Goal: Transaction & Acquisition: Purchase product/service

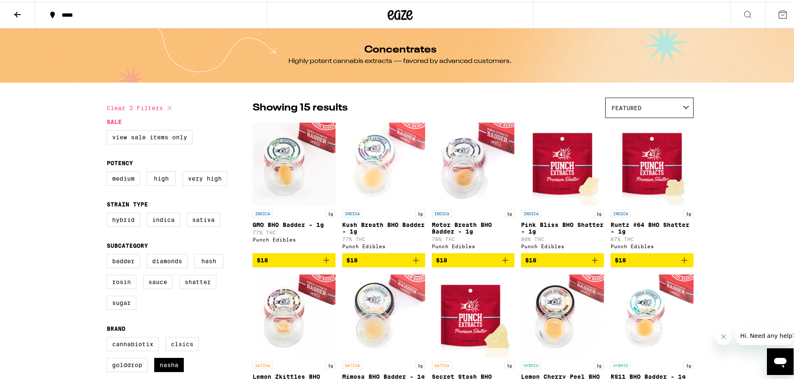
click at [16, 11] on icon at bounding box center [18, 13] width 10 height 10
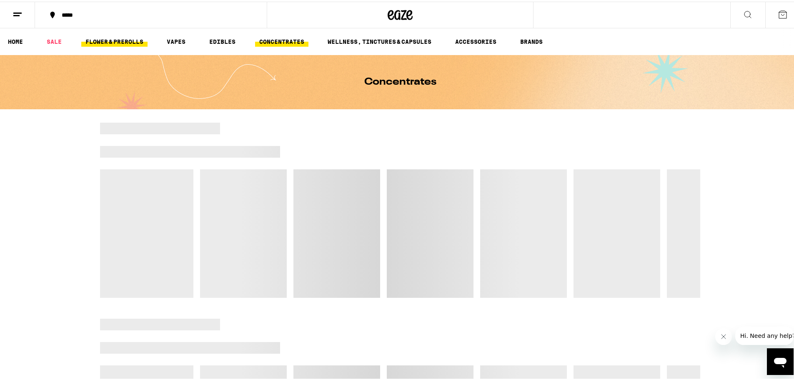
click at [126, 43] on link "FLOWER & PREROLLS" at bounding box center [114, 40] width 66 height 10
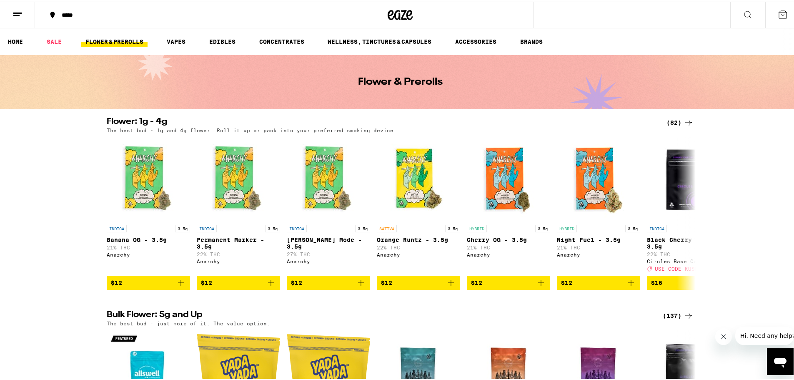
click at [675, 126] on div "The best bud - 1g and 4g flower. Roll it up or pack into your preferred smoking…" at bounding box center [400, 128] width 587 height 5
click at [675, 120] on div "(82)" at bounding box center [679, 121] width 27 height 10
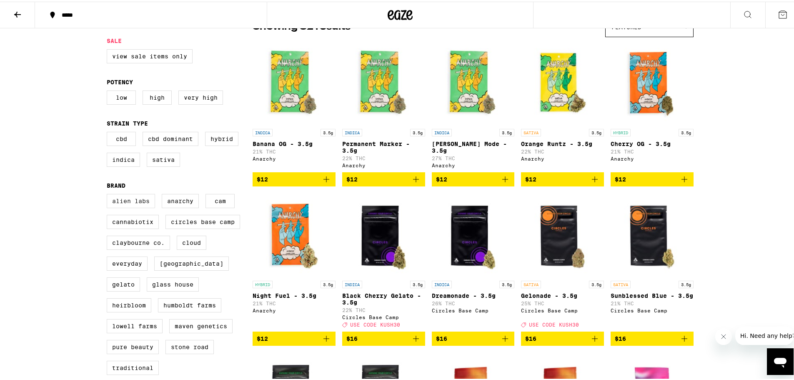
scroll to position [111, 0]
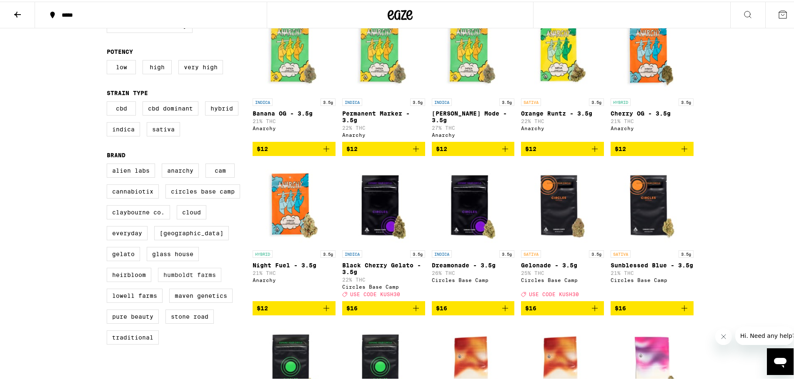
click at [183, 280] on label "Humboldt Farms" at bounding box center [189, 273] width 63 height 14
click at [109, 163] on input "Humboldt Farms" at bounding box center [108, 163] width 0 height 0
checkbox input "true"
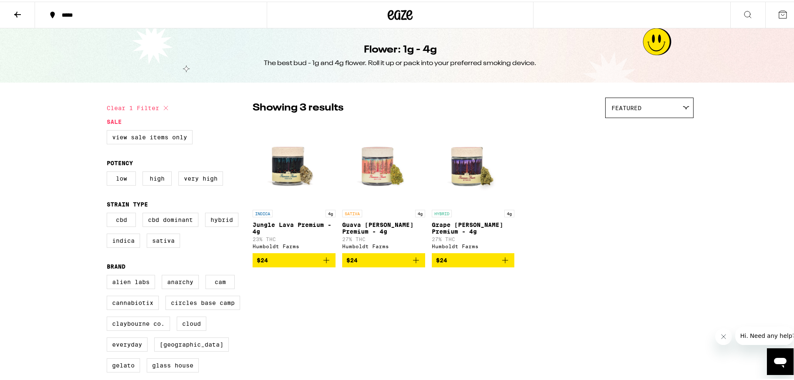
click at [19, 9] on icon at bounding box center [18, 13] width 10 height 10
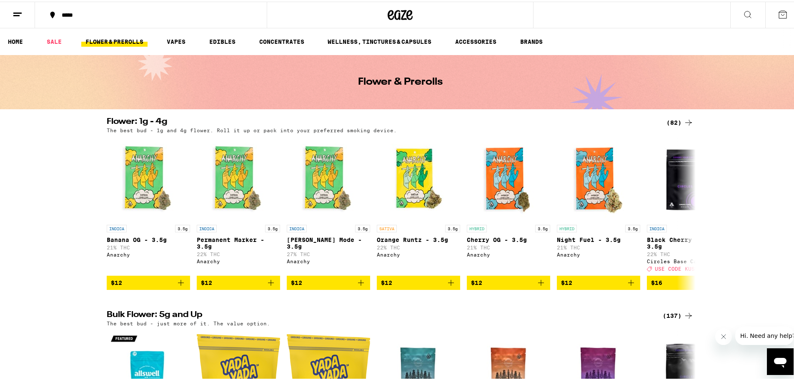
scroll to position [111, 0]
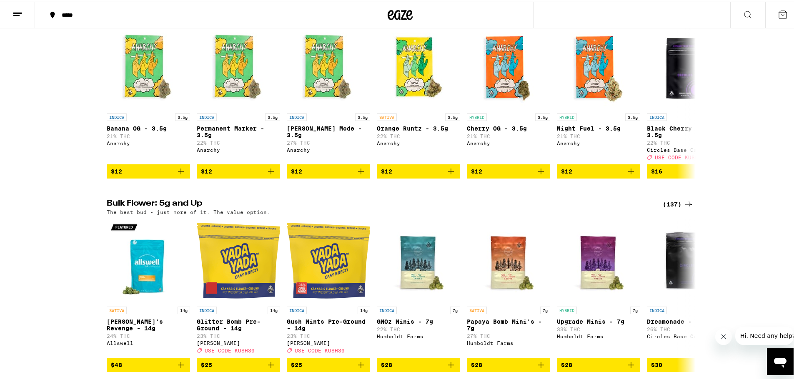
click at [672, 207] on div "(137)" at bounding box center [678, 203] width 31 height 10
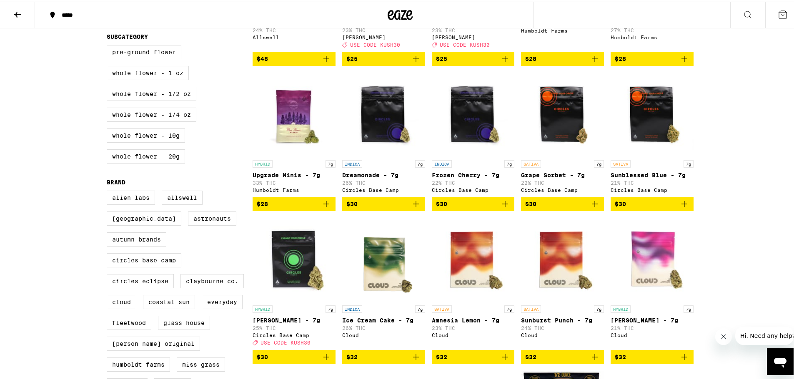
scroll to position [222, 0]
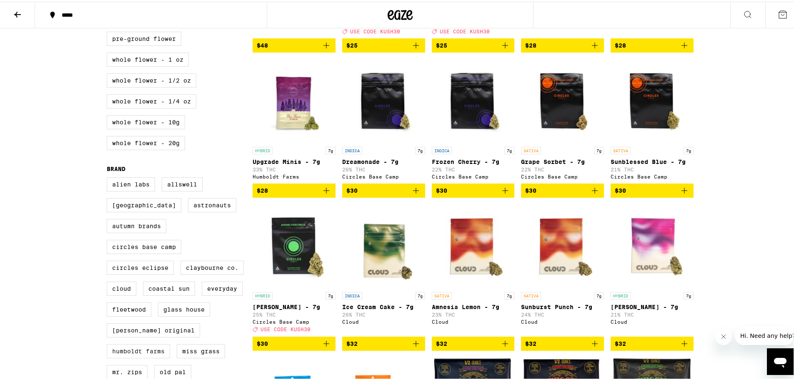
click at [137, 356] on label "Humboldt Farms" at bounding box center [138, 349] width 63 height 14
click at [109, 177] on input "Humboldt Farms" at bounding box center [108, 177] width 0 height 0
checkbox input "true"
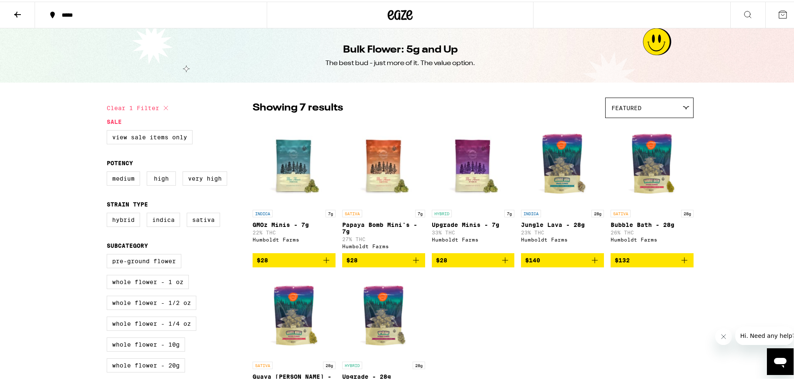
click at [22, 19] on button at bounding box center [17, 13] width 35 height 26
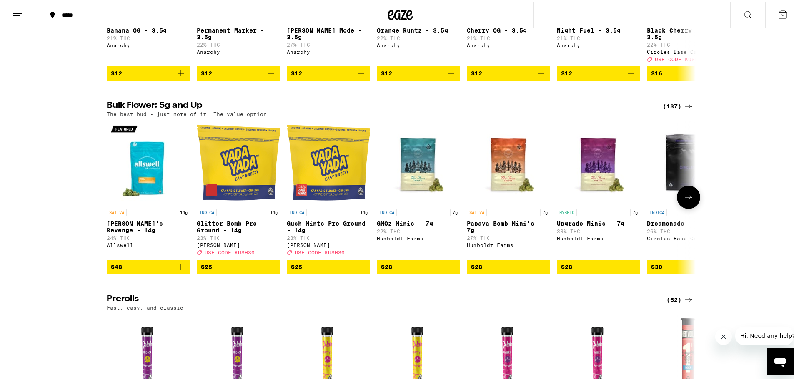
scroll to position [222, 0]
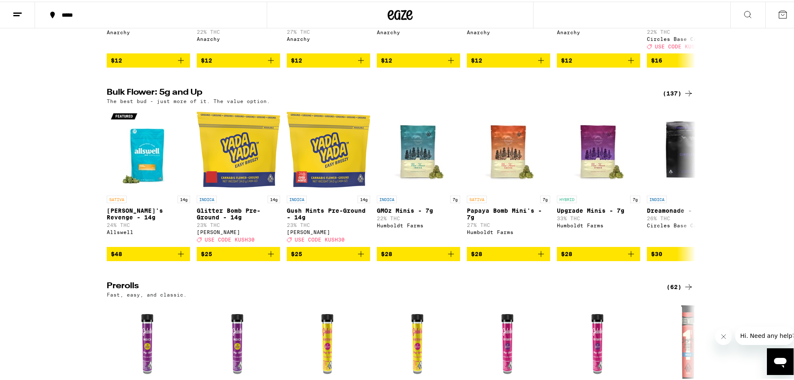
click at [670, 97] on div "(137)" at bounding box center [678, 92] width 31 height 10
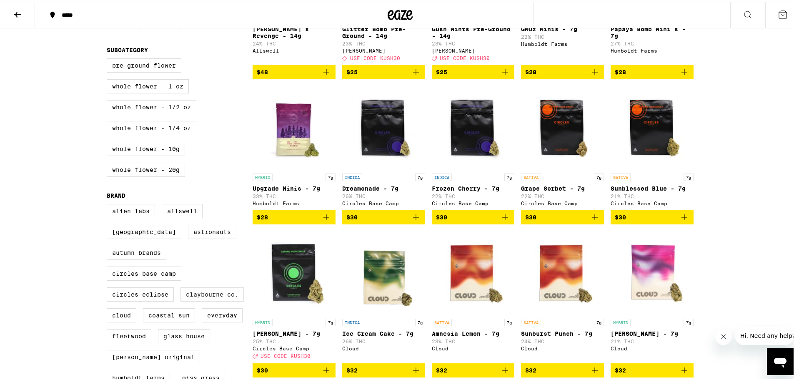
scroll to position [223, 0]
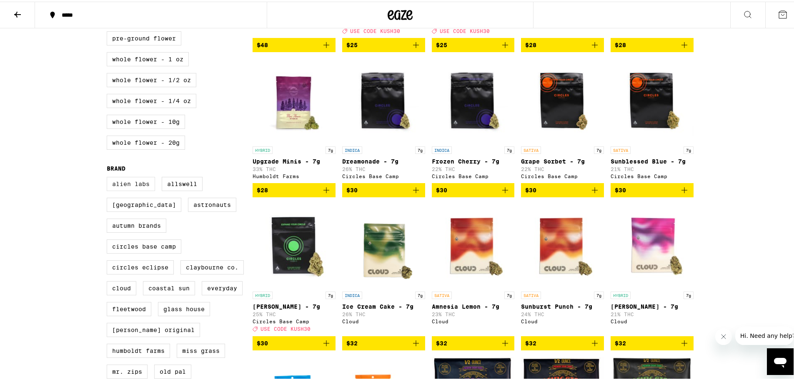
click at [133, 189] on label "Alien Labs" at bounding box center [131, 182] width 48 height 14
click at [109, 177] on input "Alien Labs" at bounding box center [108, 176] width 0 height 0
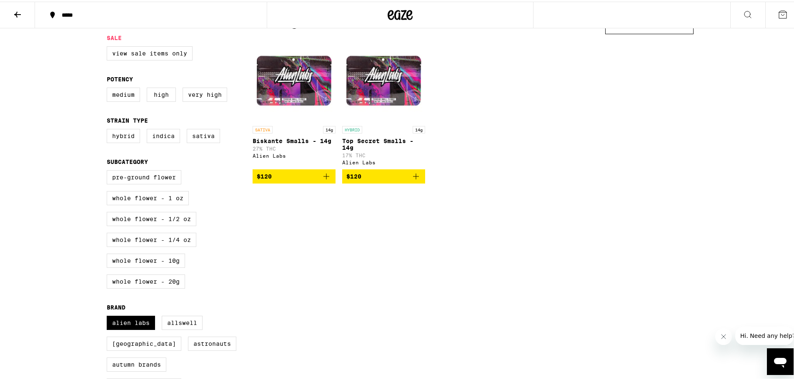
scroll to position [111, 0]
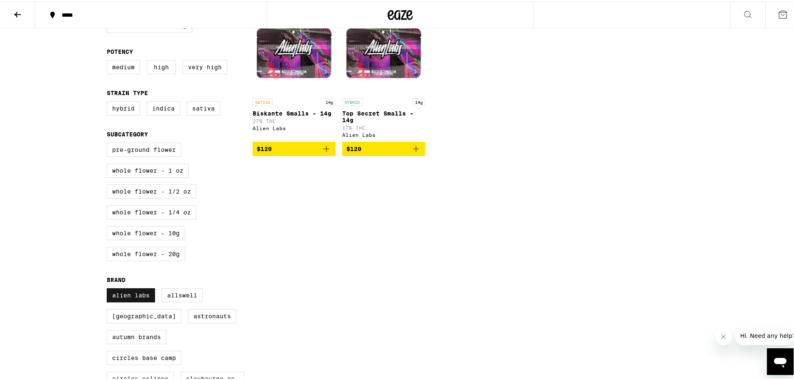
click at [139, 300] on label "Alien Labs" at bounding box center [131, 293] width 48 height 14
click at [109, 288] on input "Alien Labs" at bounding box center [108, 288] width 0 height 0
checkbox input "false"
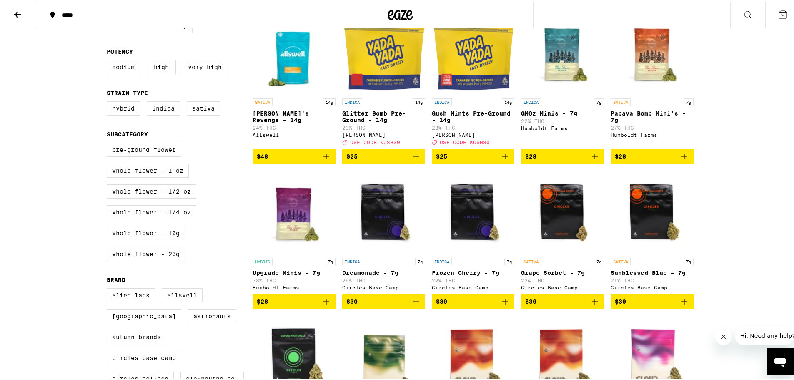
click at [183, 300] on label "Allswell" at bounding box center [182, 293] width 41 height 14
click at [109, 288] on input "Allswell" at bounding box center [108, 288] width 0 height 0
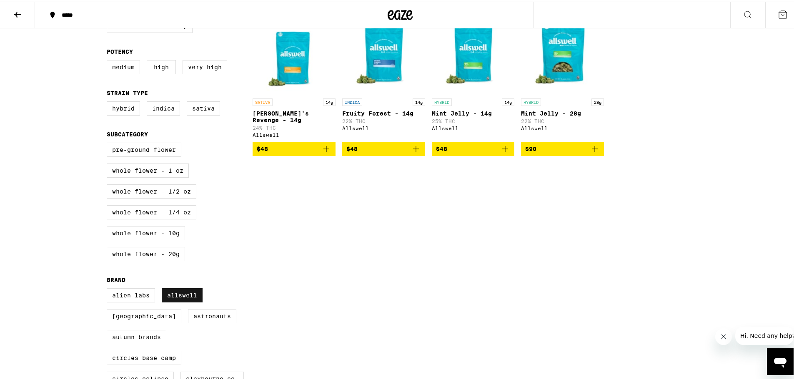
click at [172, 300] on label "Allswell" at bounding box center [182, 293] width 41 height 14
click at [109, 288] on input "Allswell" at bounding box center [108, 288] width 0 height 0
checkbox input "false"
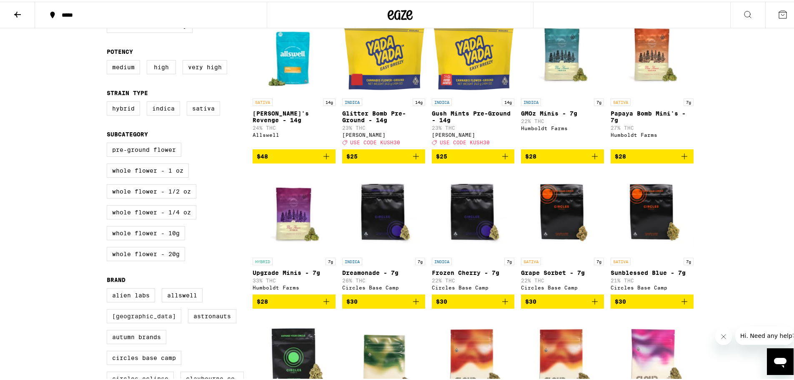
click at [133, 321] on label "Almora Farm" at bounding box center [144, 314] width 75 height 14
click at [109, 288] on input "Almora Farm" at bounding box center [108, 288] width 0 height 0
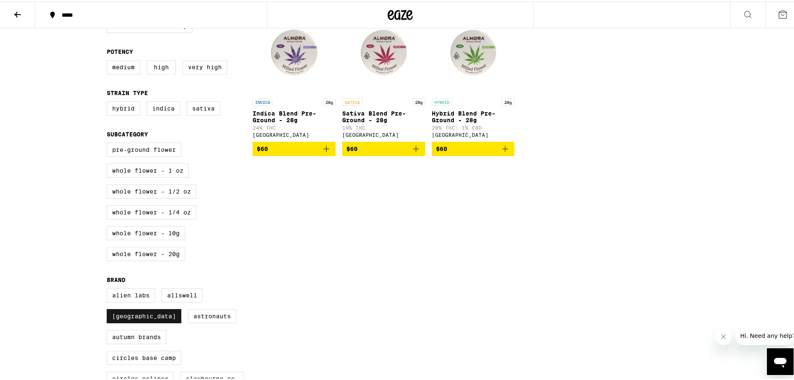
click at [135, 321] on label "Almora Farm" at bounding box center [144, 314] width 75 height 14
click at [109, 288] on input "Almora Farm" at bounding box center [108, 288] width 0 height 0
checkbox input "false"
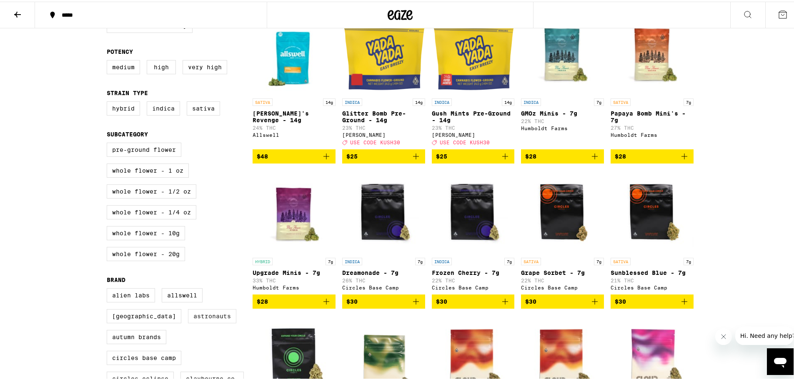
click at [188, 321] on label "Astronauts" at bounding box center [212, 314] width 48 height 14
click at [109, 288] on input "Astronauts" at bounding box center [108, 288] width 0 height 0
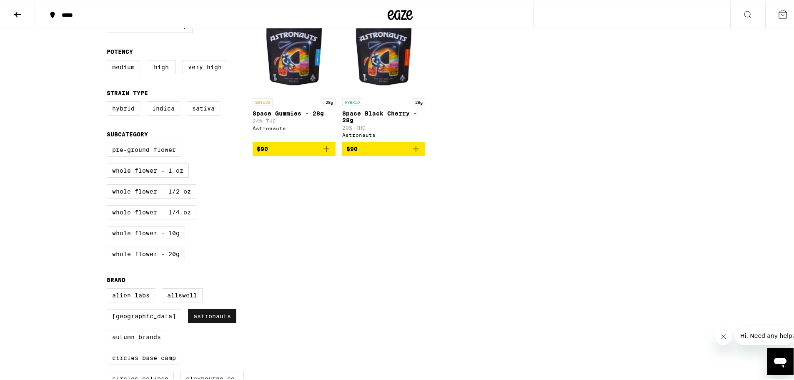
click at [188, 321] on label "Astronauts" at bounding box center [212, 314] width 48 height 14
click at [109, 288] on input "Astronauts" at bounding box center [108, 288] width 0 height 0
checkbox input "false"
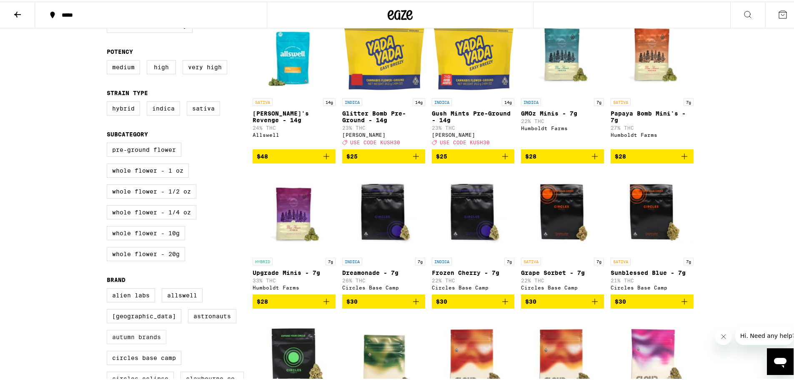
click at [134, 342] on label "Autumn Brands" at bounding box center [137, 335] width 60 height 14
click at [109, 288] on input "Autumn Brands" at bounding box center [108, 288] width 0 height 0
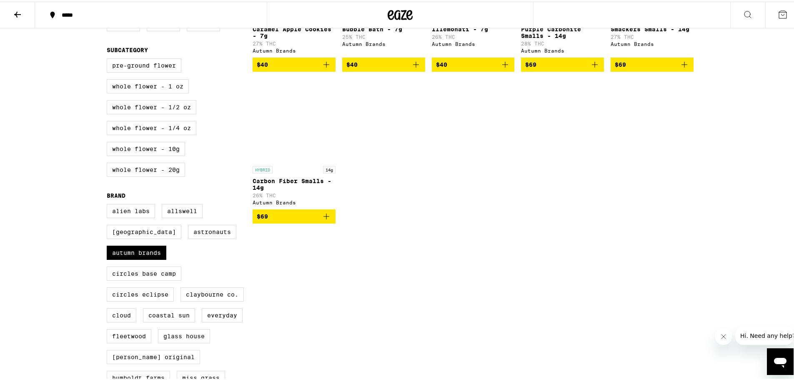
scroll to position [223, 0]
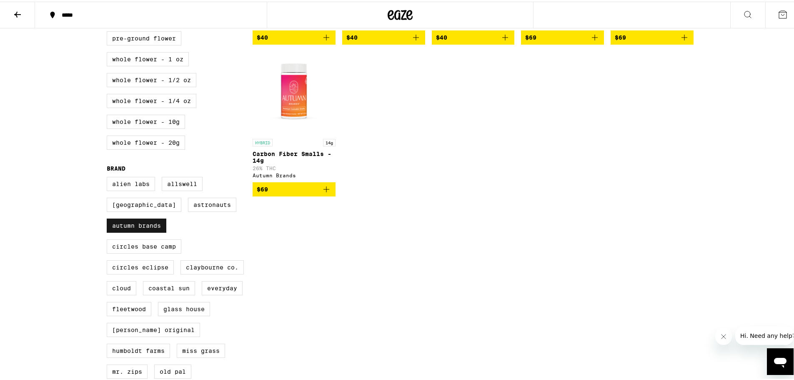
click at [139, 231] on label "Autumn Brands" at bounding box center [137, 224] width 60 height 14
click at [109, 177] on input "Autumn Brands" at bounding box center [108, 176] width 0 height 0
checkbox input "false"
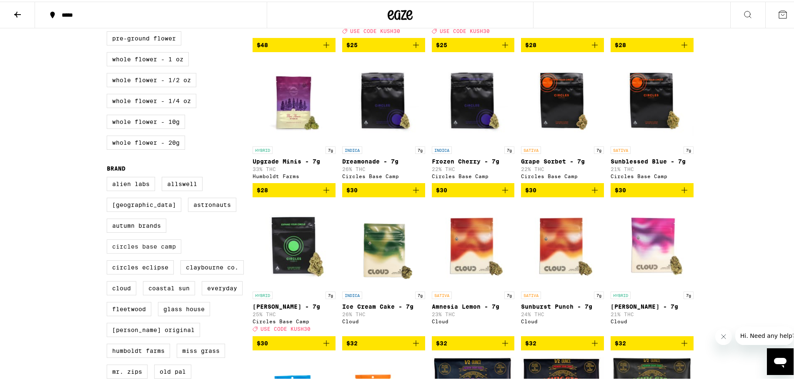
click at [137, 252] on label "Circles Base Camp" at bounding box center [144, 245] width 75 height 14
click at [109, 177] on input "Circles Base Camp" at bounding box center [108, 176] width 0 height 0
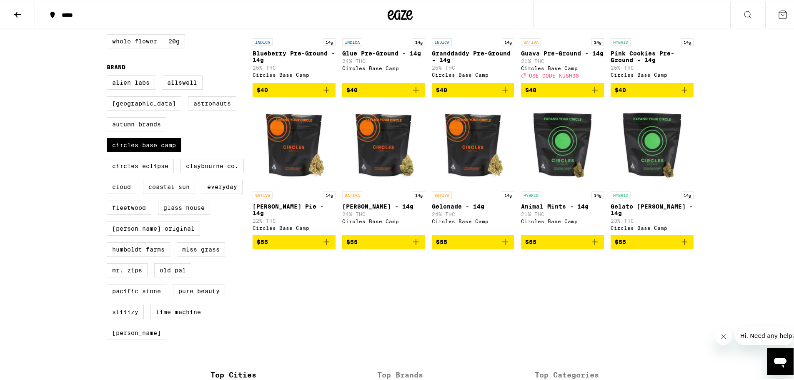
scroll to position [333, 0]
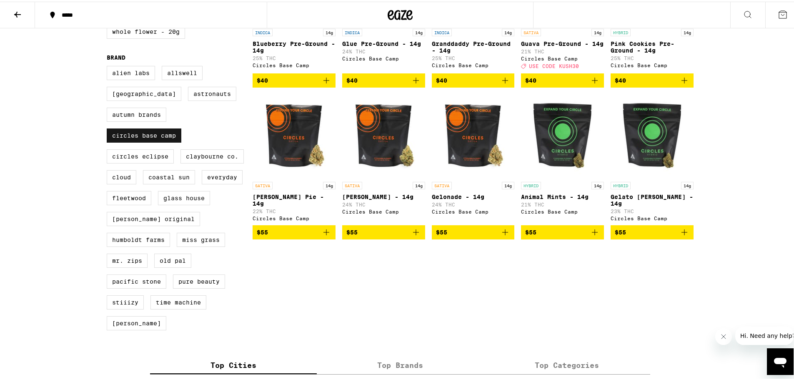
click at [144, 141] on label "Circles Base Camp" at bounding box center [144, 134] width 75 height 14
click at [109, 66] on input "Circles Base Camp" at bounding box center [108, 65] width 0 height 0
checkbox input "false"
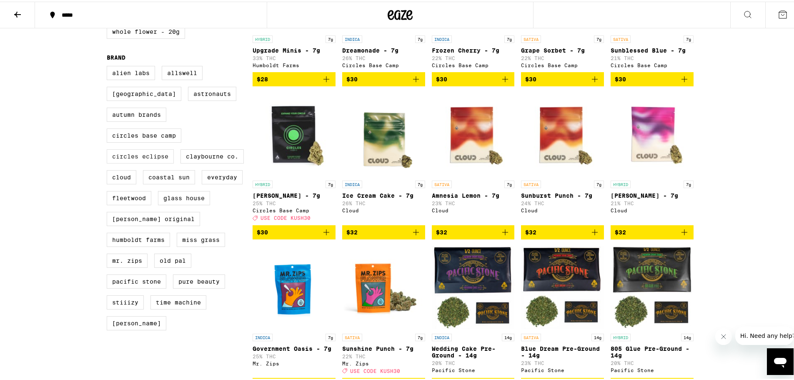
click at [145, 162] on label "Circles Eclipse" at bounding box center [140, 155] width 67 height 14
click at [109, 66] on input "Circles Eclipse" at bounding box center [108, 65] width 0 height 0
checkbox input "true"
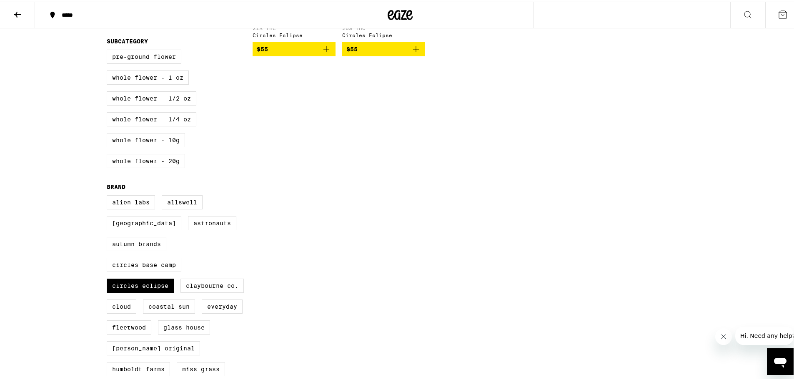
scroll to position [223, 0]
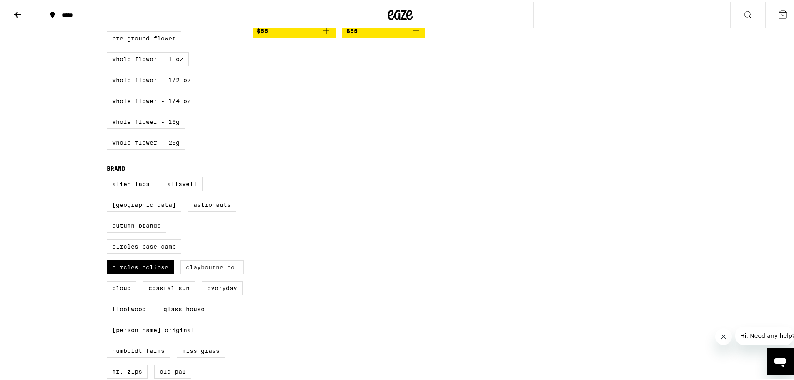
click at [192, 273] on label "Claybourne Co." at bounding box center [211, 265] width 63 height 14
click at [109, 177] on input "Claybourne Co." at bounding box center [108, 176] width 0 height 0
checkbox input "true"
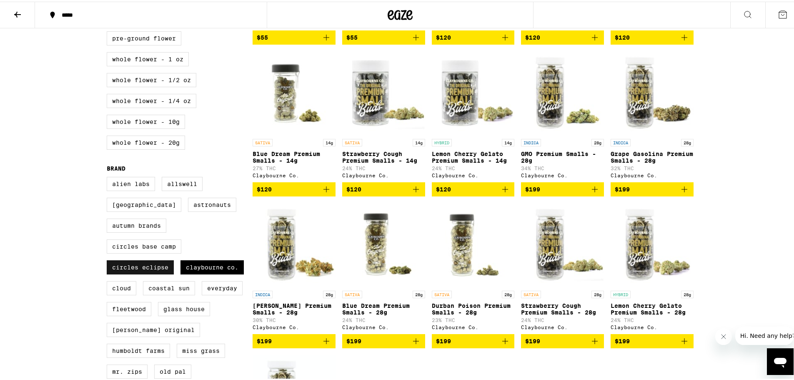
click at [149, 273] on label "Circles Eclipse" at bounding box center [140, 265] width 67 height 14
click at [109, 177] on input "Circles Eclipse" at bounding box center [108, 176] width 0 height 0
checkbox input "false"
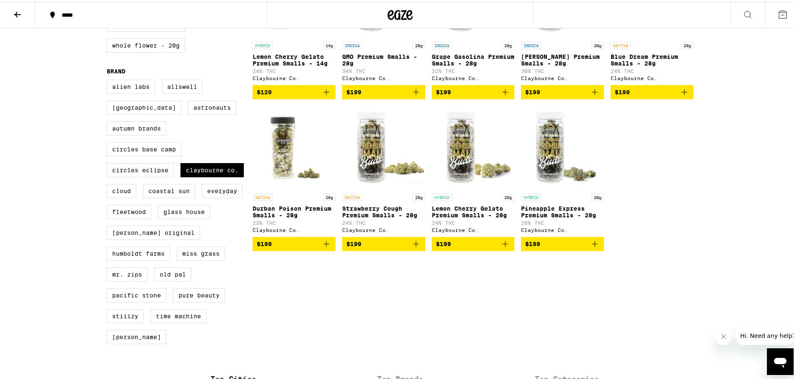
scroll to position [333, 0]
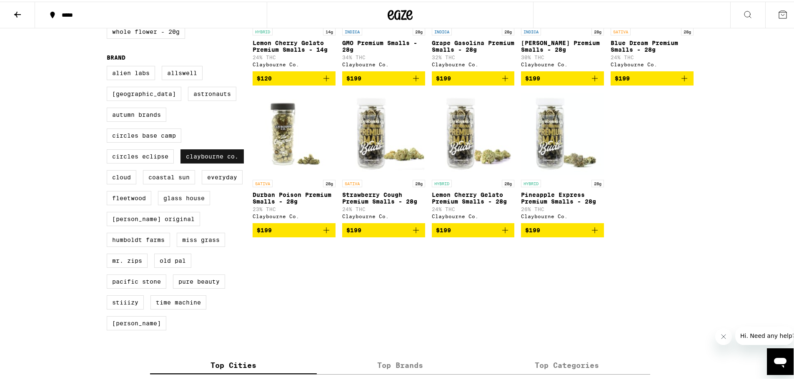
click at [204, 162] on label "Claybourne Co." at bounding box center [211, 155] width 63 height 14
click at [109, 66] on input "Claybourne Co." at bounding box center [108, 65] width 0 height 0
checkbox input "false"
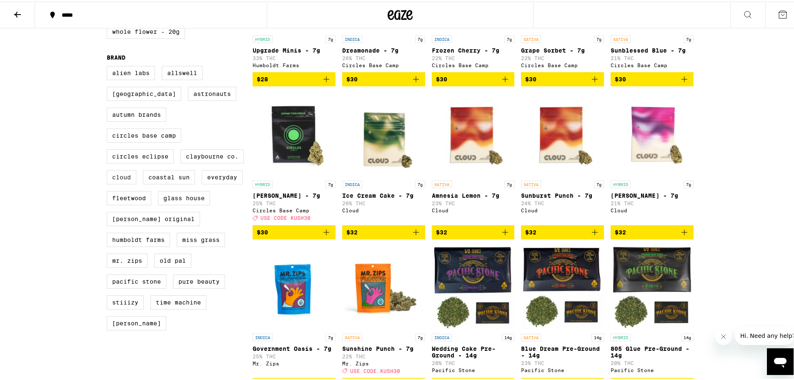
click at [125, 183] on label "Cloud" at bounding box center [122, 175] width 30 height 14
click at [109, 66] on input "Cloud" at bounding box center [108, 65] width 0 height 0
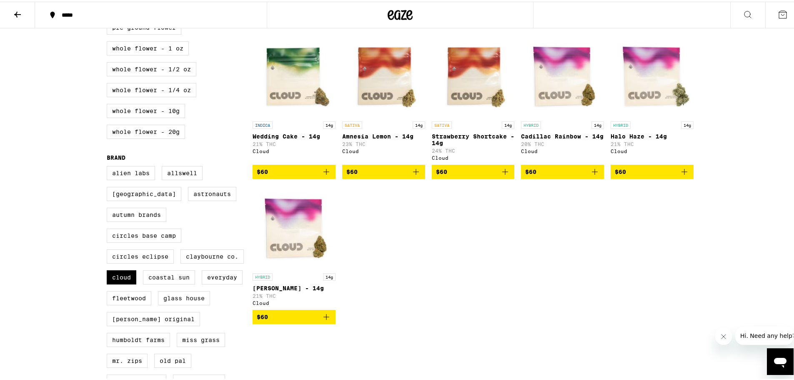
scroll to position [445, 0]
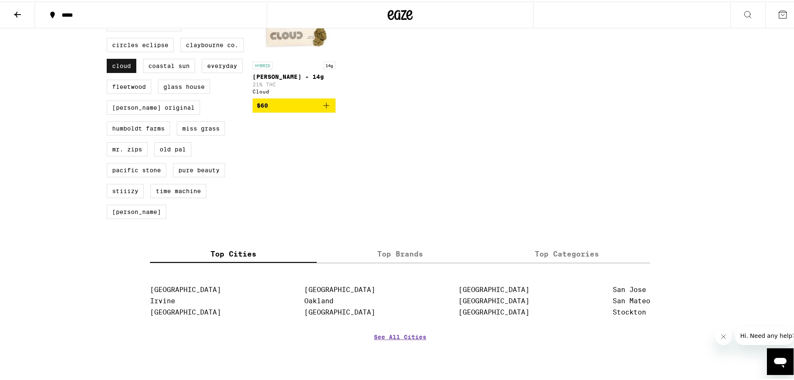
click at [120, 71] on label "Cloud" at bounding box center [122, 64] width 30 height 14
checkbox input "false"
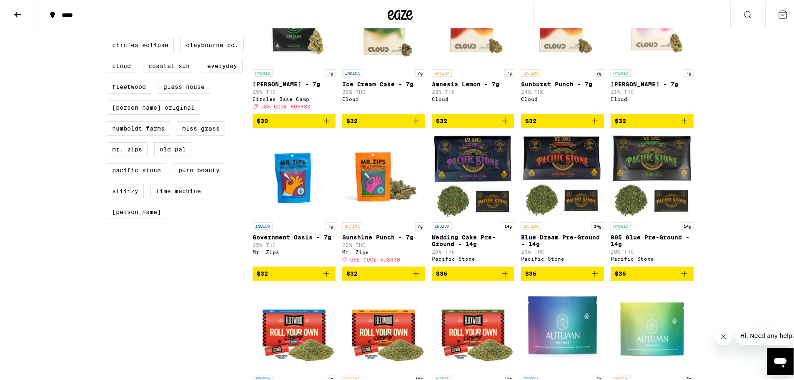
scroll to position [221, 0]
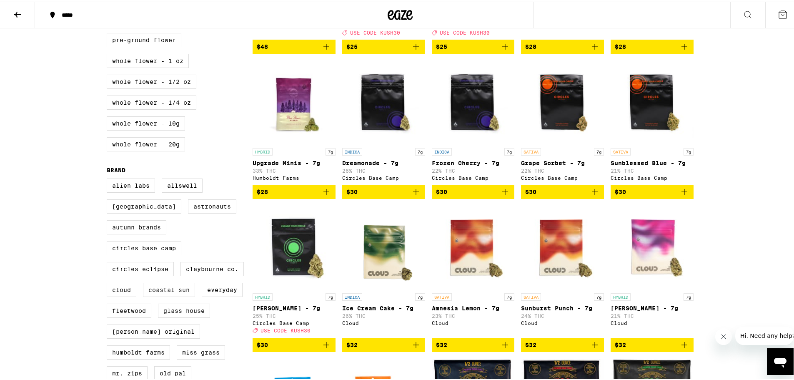
click at [159, 295] on label "Coastal Sun" at bounding box center [169, 288] width 52 height 14
click at [109, 178] on input "Coastal Sun" at bounding box center [108, 178] width 0 height 0
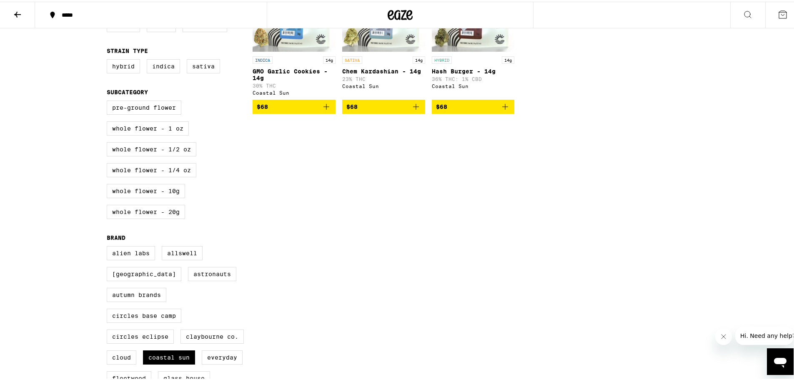
scroll to position [222, 0]
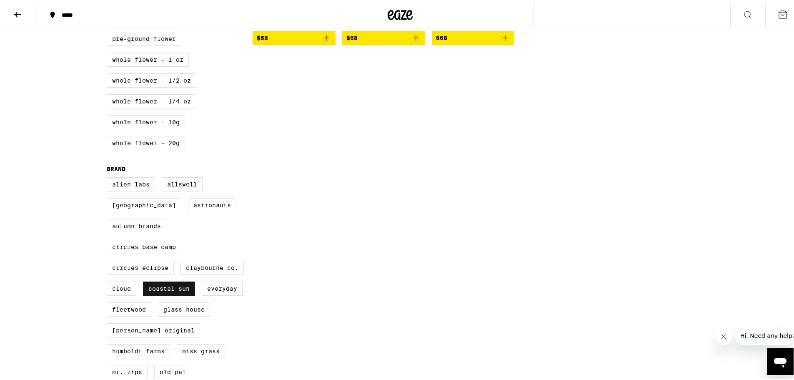
click at [170, 294] on label "Coastal Sun" at bounding box center [169, 287] width 52 height 14
click at [109, 177] on input "Coastal Sun" at bounding box center [108, 177] width 0 height 0
checkbox input "false"
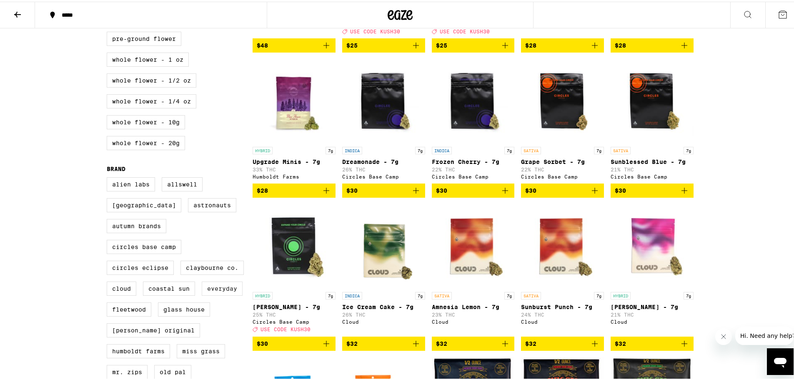
click at [214, 294] on label "Everyday" at bounding box center [222, 287] width 41 height 14
click at [109, 177] on input "Everyday" at bounding box center [108, 177] width 0 height 0
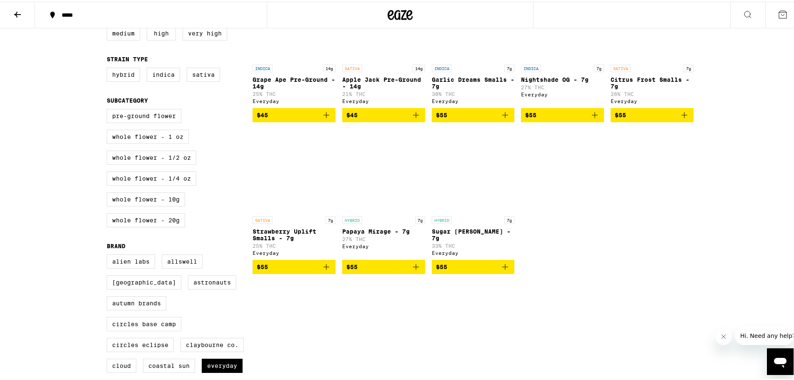
scroll to position [222, 0]
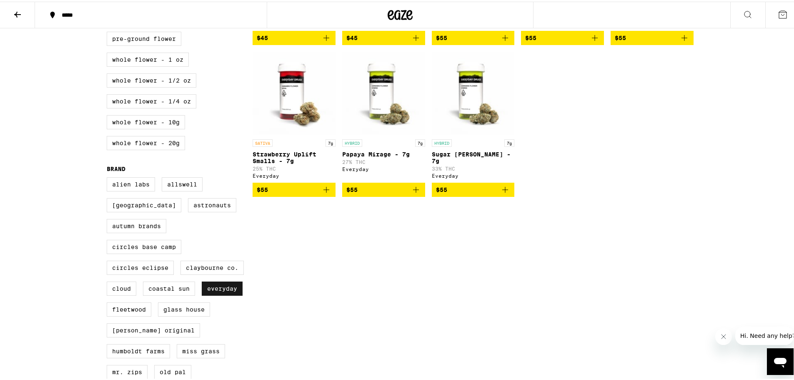
click at [210, 294] on label "Everyday" at bounding box center [222, 287] width 41 height 14
click at [109, 177] on input "Everyday" at bounding box center [108, 177] width 0 height 0
checkbox input "false"
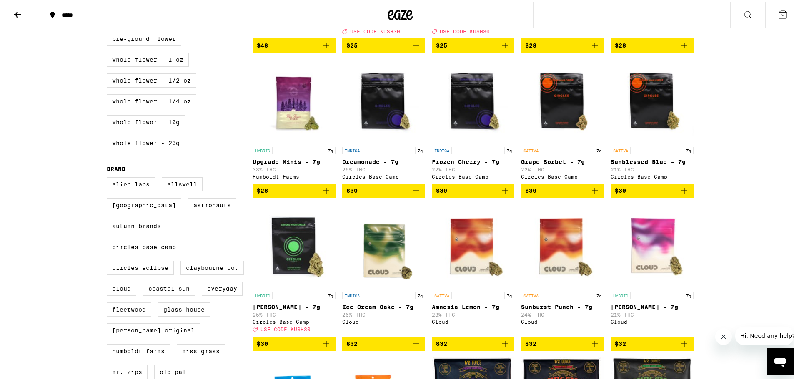
click at [125, 315] on label "Fleetwood" at bounding box center [129, 307] width 45 height 14
click at [109, 177] on input "Fleetwood" at bounding box center [108, 177] width 0 height 0
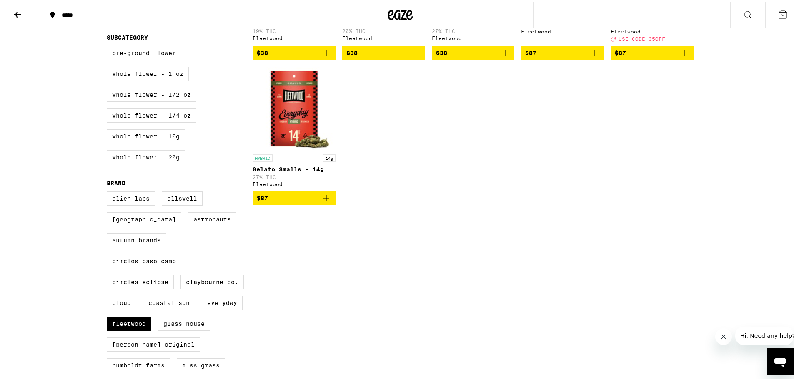
scroll to position [222, 0]
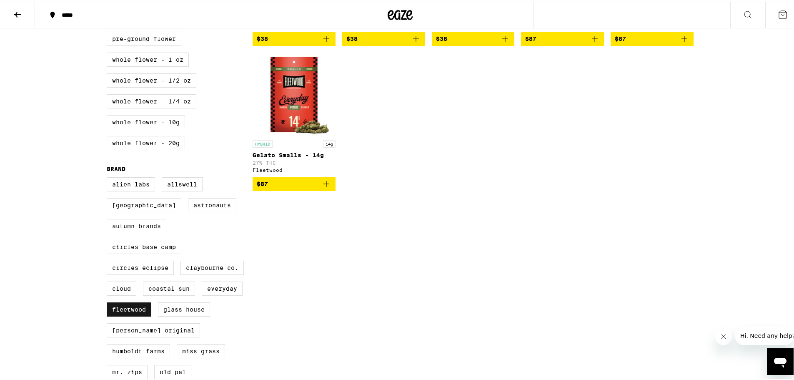
click at [115, 315] on label "Fleetwood" at bounding box center [129, 307] width 45 height 14
click at [109, 177] on input "Fleetwood" at bounding box center [108, 177] width 0 height 0
checkbox input "false"
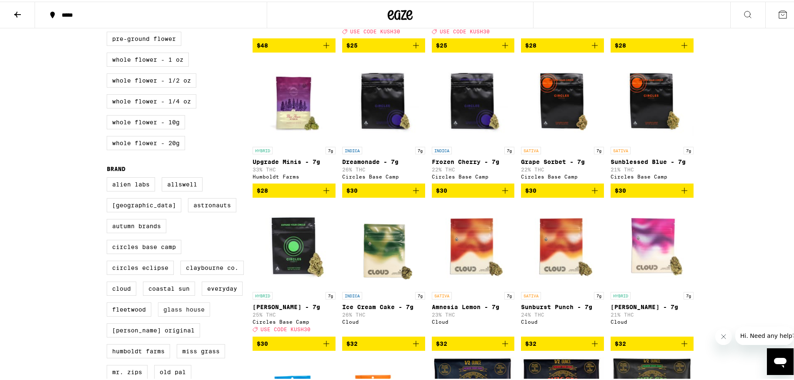
click at [168, 315] on label "Glass House" at bounding box center [184, 307] width 52 height 14
click at [109, 177] on input "Glass House" at bounding box center [108, 177] width 0 height 0
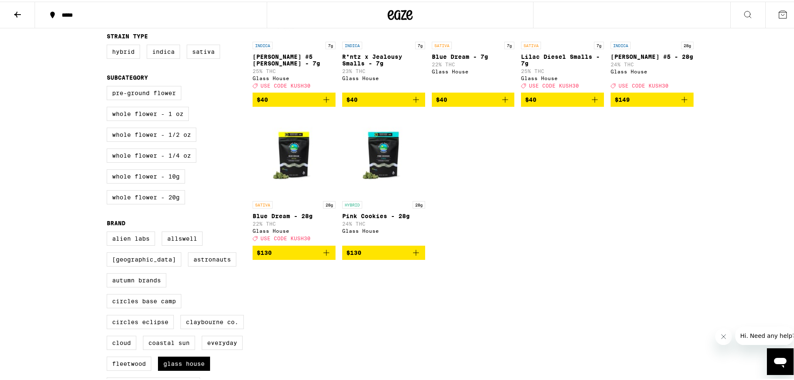
scroll to position [222, 0]
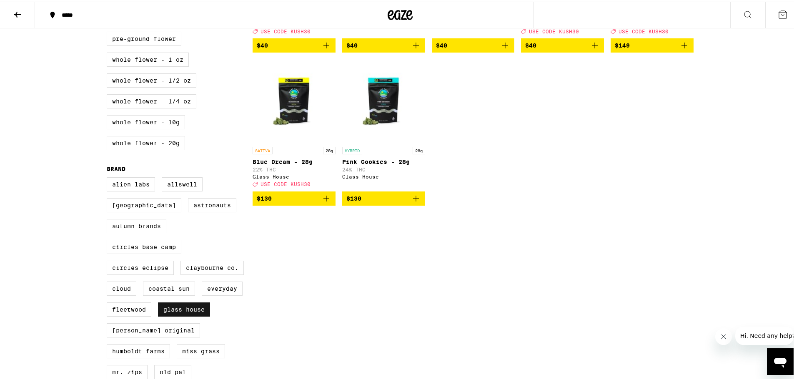
click at [182, 315] on label "Glass House" at bounding box center [184, 307] width 52 height 14
click at [109, 177] on input "Glass House" at bounding box center [108, 177] width 0 height 0
checkbox input "false"
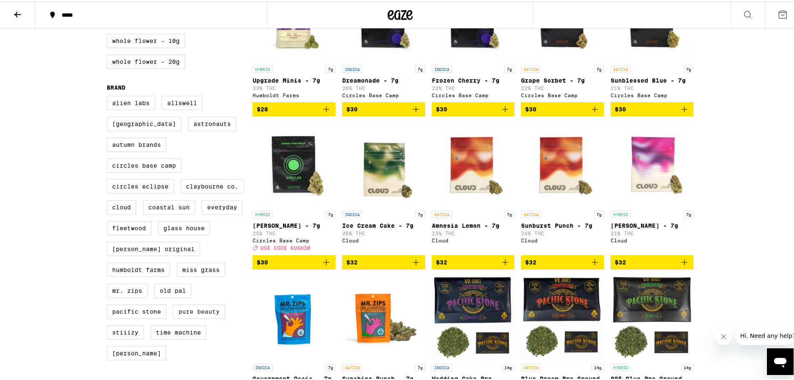
scroll to position [333, 0]
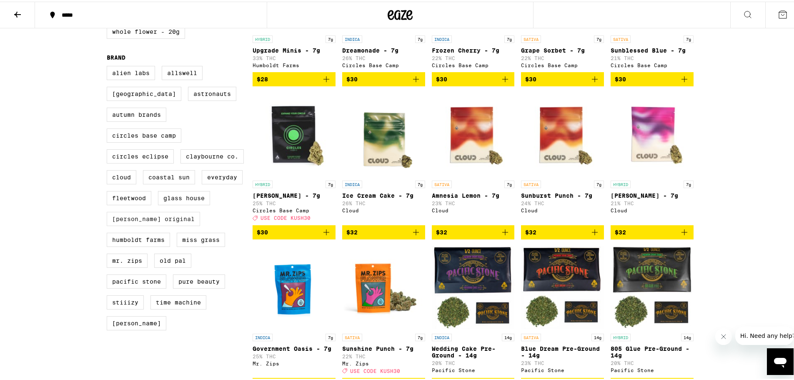
click at [138, 224] on label "Henry's Original" at bounding box center [153, 217] width 93 height 14
click at [109, 66] on input "Henry's Original" at bounding box center [108, 65] width 0 height 0
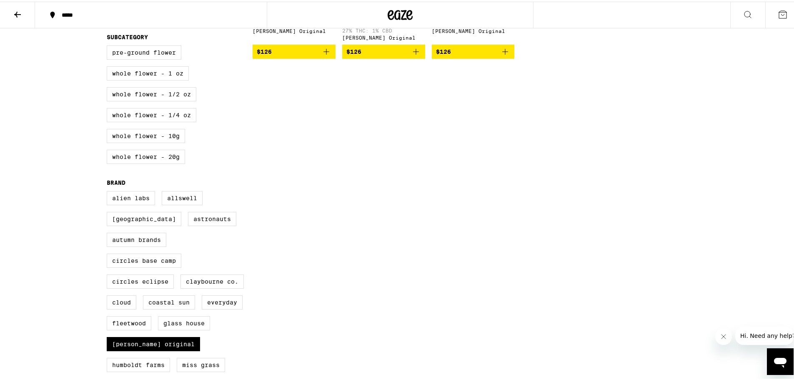
scroll to position [222, 0]
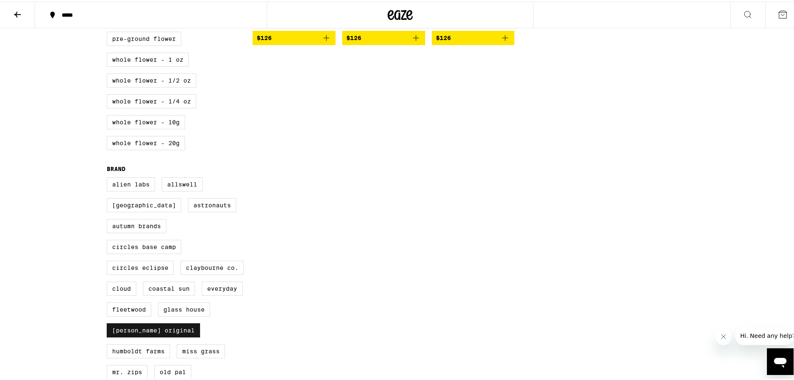
click at [145, 335] on label "Henry's Original" at bounding box center [153, 328] width 93 height 14
click at [109, 177] on input "Henry's Original" at bounding box center [108, 177] width 0 height 0
checkbox input "false"
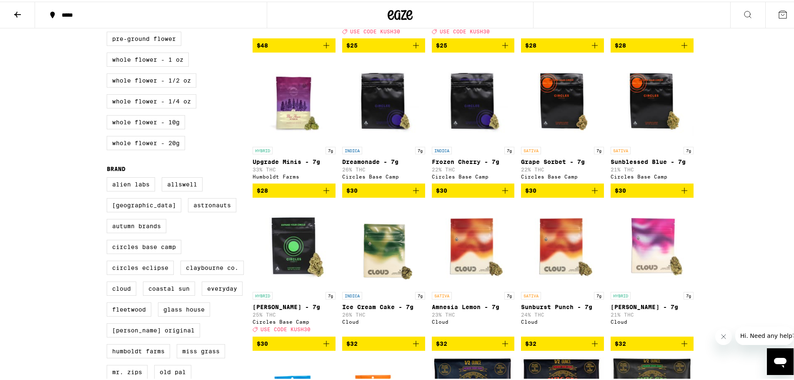
scroll to position [333, 0]
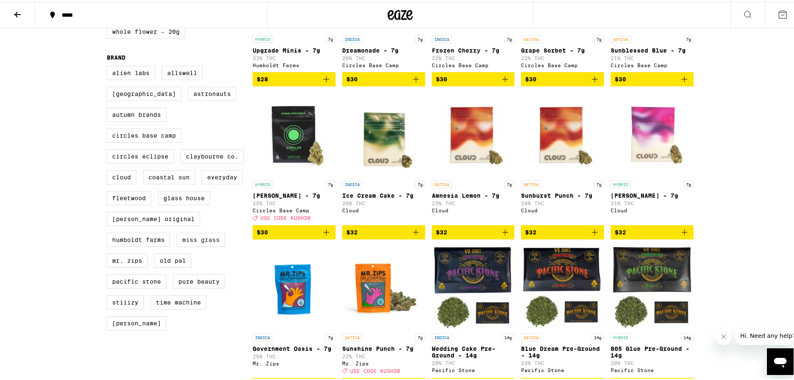
click at [190, 245] on label "Miss Grass" at bounding box center [201, 238] width 48 height 14
click at [109, 66] on input "Miss Grass" at bounding box center [108, 65] width 0 height 0
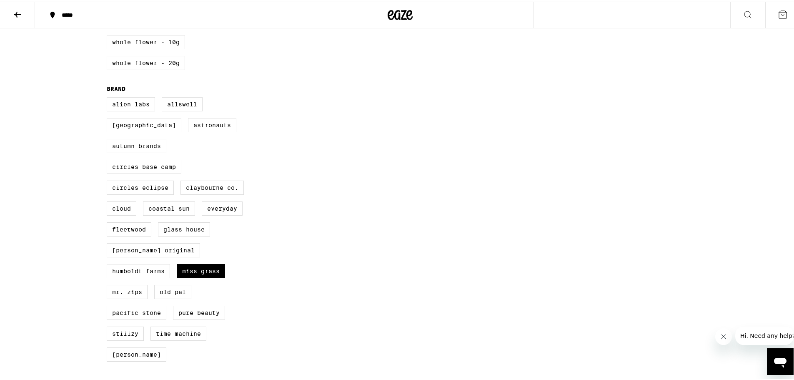
scroll to position [333, 0]
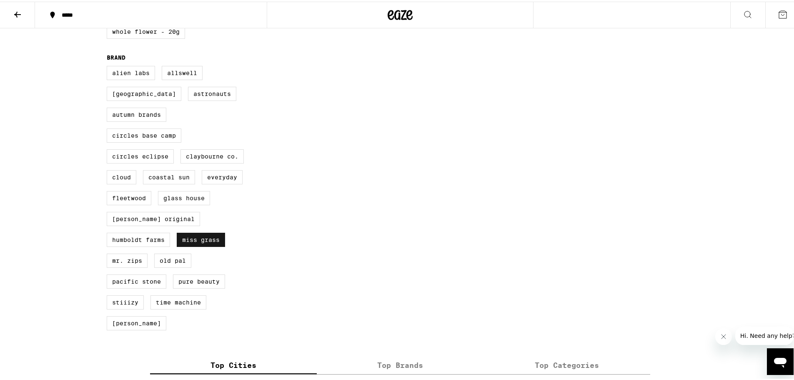
click at [188, 245] on label "Miss Grass" at bounding box center [201, 238] width 48 height 14
click at [109, 66] on input "Miss Grass" at bounding box center [108, 65] width 0 height 0
checkbox input "false"
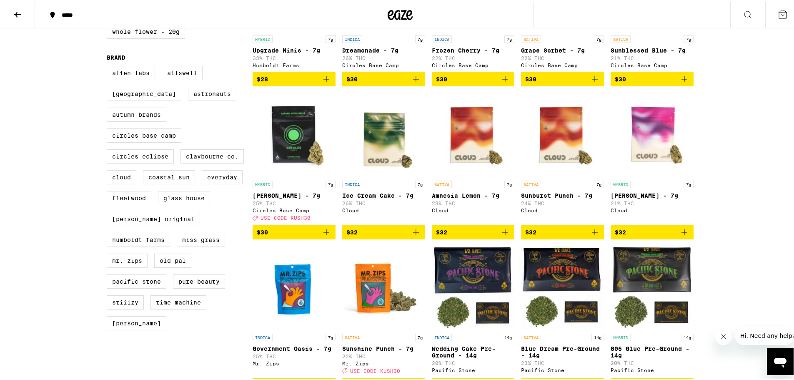
click at [134, 266] on label "Mr. Zips" at bounding box center [127, 259] width 41 height 14
click at [109, 66] on input "Mr. Zips" at bounding box center [108, 65] width 0 height 0
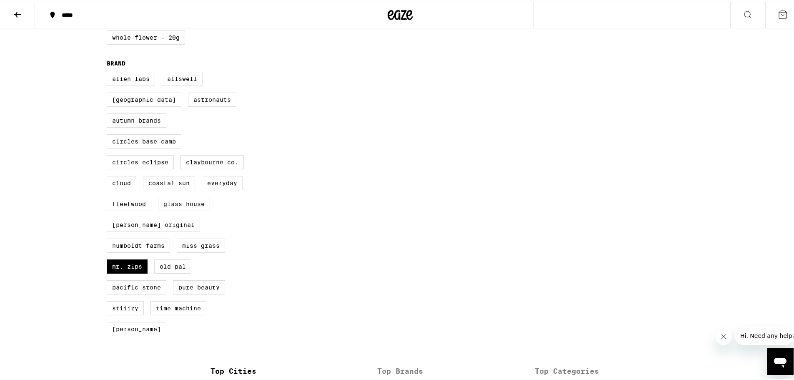
scroll to position [333, 0]
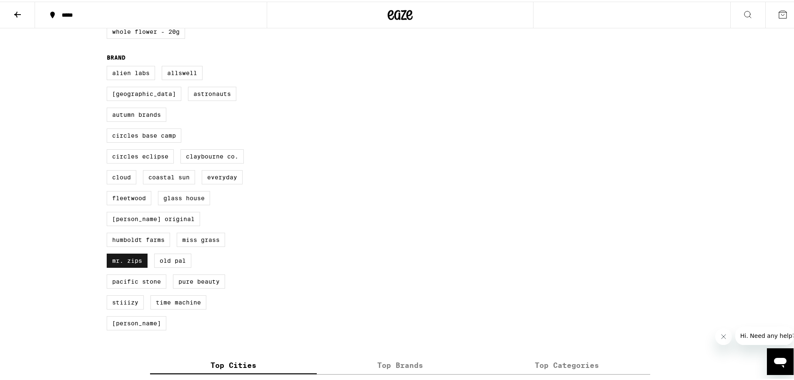
click at [125, 266] on label "Mr. Zips" at bounding box center [127, 259] width 41 height 14
click at [109, 66] on input "Mr. Zips" at bounding box center [108, 65] width 0 height 0
checkbox input "false"
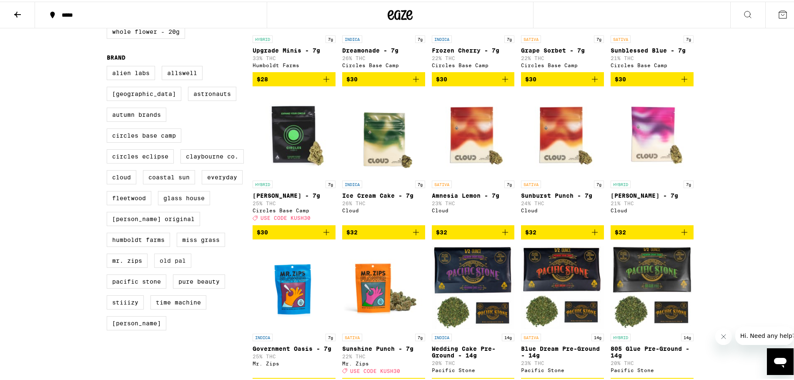
click at [172, 266] on label "Old Pal" at bounding box center [172, 259] width 37 height 14
click at [109, 66] on input "Old Pal" at bounding box center [108, 65] width 0 height 0
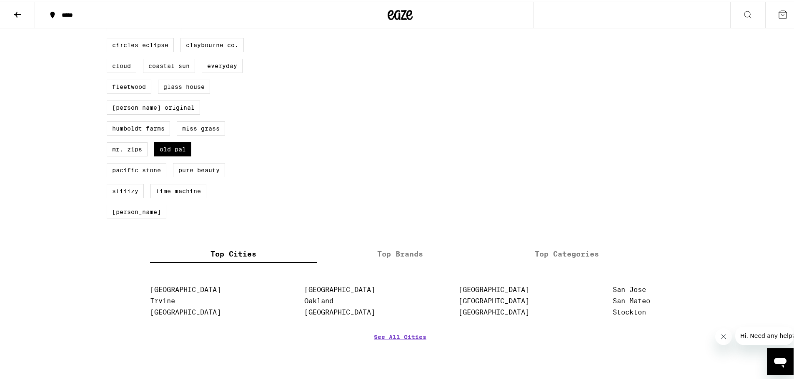
drag, startPoint x: 175, startPoint y: 168, endPoint x: 133, endPoint y: 178, distance: 43.2
click at [174, 155] on label "Old Pal" at bounding box center [172, 147] width 37 height 14
checkbox input "false"
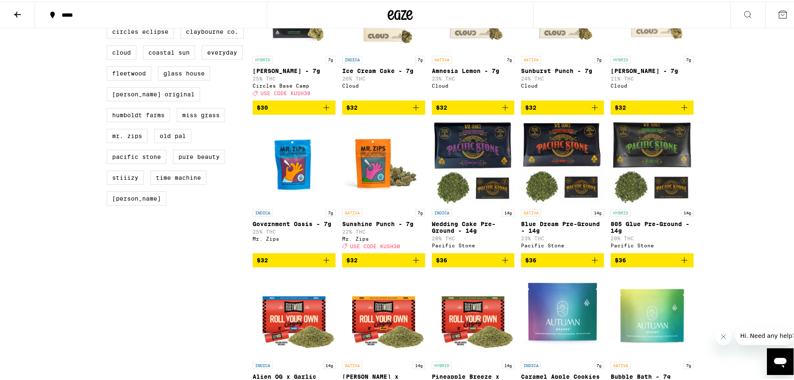
scroll to position [443, 0]
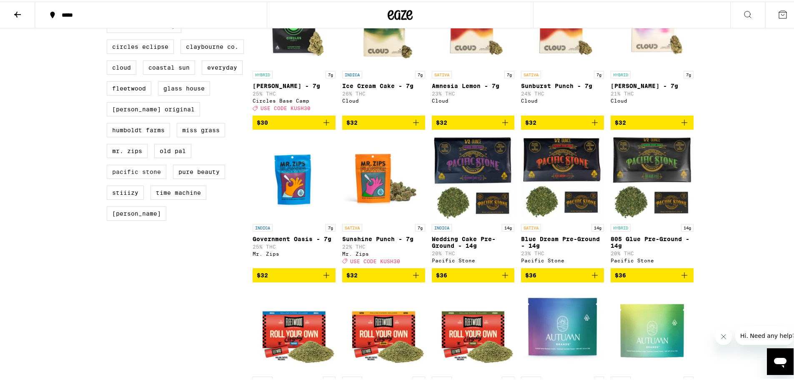
click at [137, 177] on label "Pacific Stone" at bounding box center [137, 170] width 60 height 14
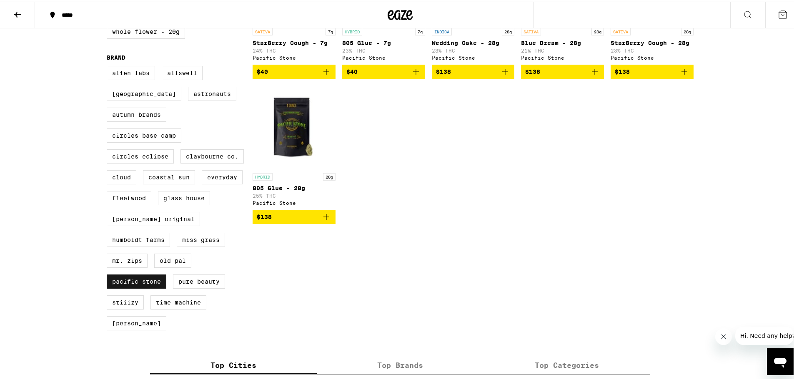
click at [133, 287] on label "Pacific Stone" at bounding box center [137, 280] width 60 height 14
click at [109, 66] on input "Pacific Stone" at bounding box center [108, 65] width 0 height 0
checkbox input "false"
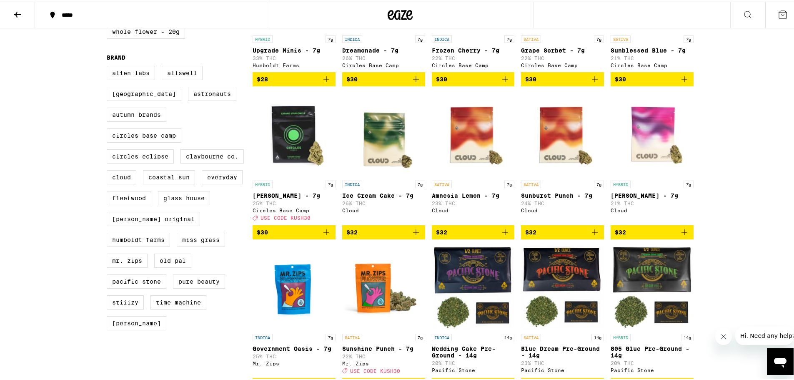
click at [184, 287] on label "Pure Beauty" at bounding box center [199, 280] width 52 height 14
click at [109, 66] on input "Pure Beauty" at bounding box center [108, 65] width 0 height 0
checkbox input "true"
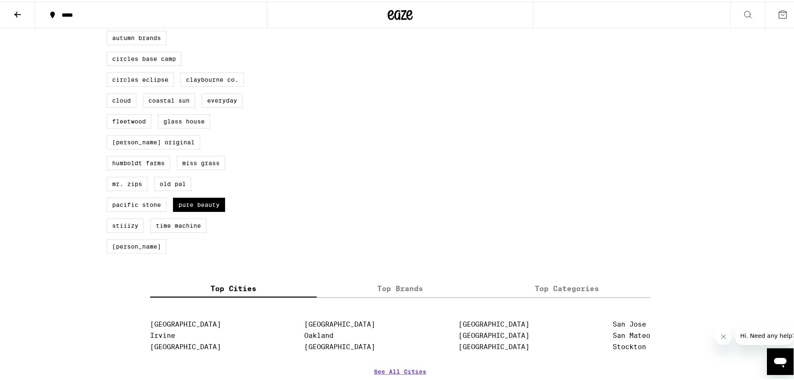
scroll to position [445, 0]
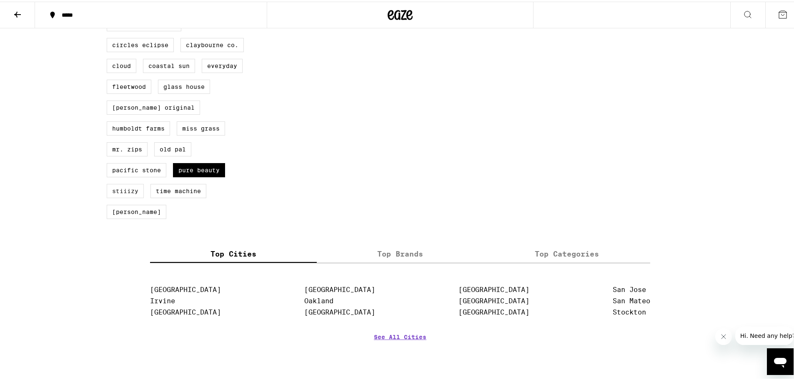
click at [121, 196] on label "STIIIZY" at bounding box center [125, 189] width 37 height 14
checkbox input "true"
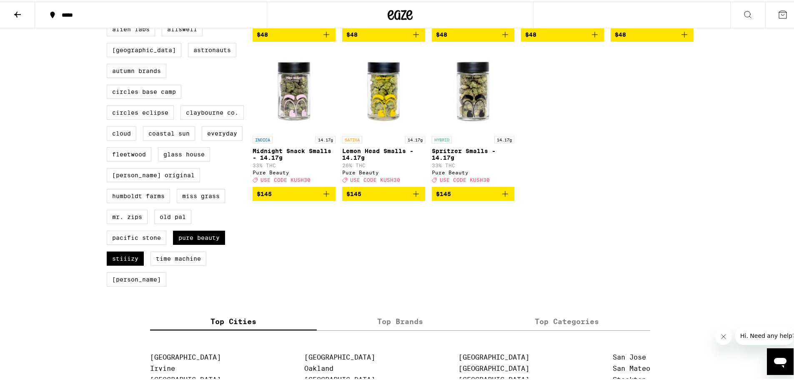
scroll to position [443, 0]
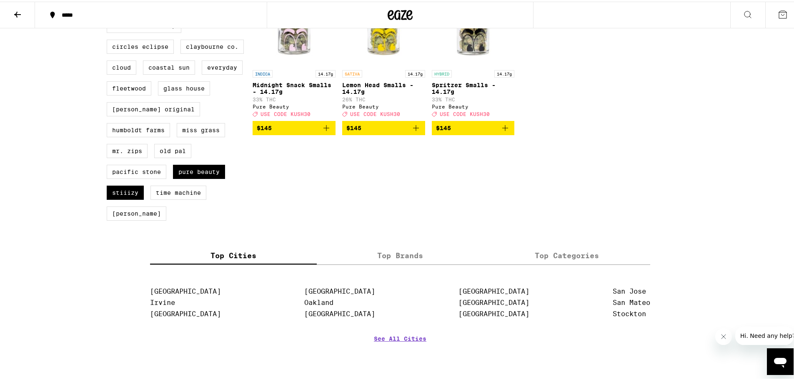
click at [185, 200] on div "Alien Labs Allswell Almora Farm Astronauts Autumn Brands Circles Base Camp Circ…" at bounding box center [180, 90] width 146 height 271
drag, startPoint x: 180, startPoint y: 192, endPoint x: 171, endPoint y: 193, distance: 9.2
click at [180, 177] on label "Pure Beauty" at bounding box center [199, 170] width 52 height 14
checkbox input "false"
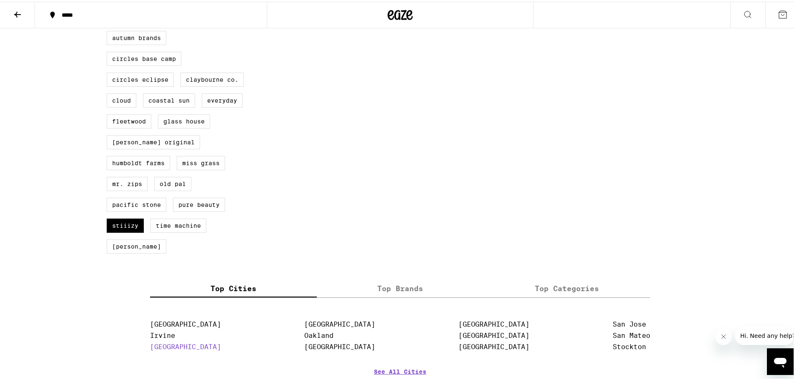
scroll to position [554, 0]
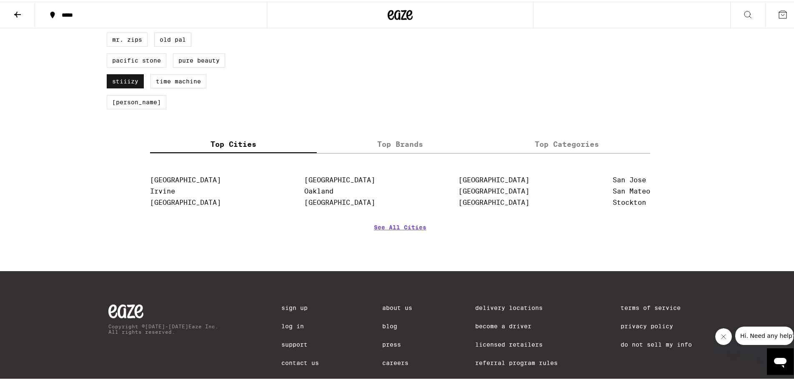
click at [132, 87] on label "STIIIZY" at bounding box center [125, 80] width 37 height 14
checkbox input "false"
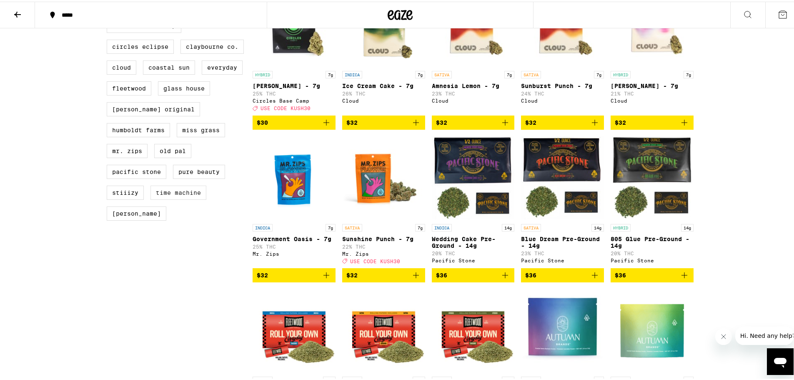
click at [179, 198] on label "Time Machine" at bounding box center [178, 191] width 56 height 14
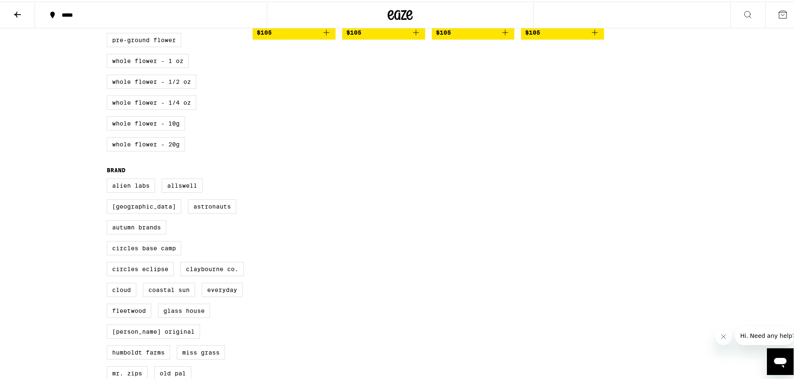
scroll to position [100, 0]
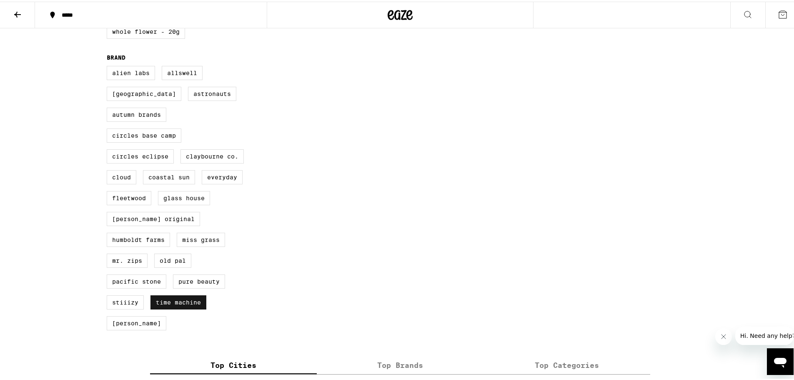
click at [172, 308] on label "Time Machine" at bounding box center [178, 300] width 56 height 14
click at [109, 66] on input "Time Machine" at bounding box center [108, 65] width 0 height 0
checkbox input "false"
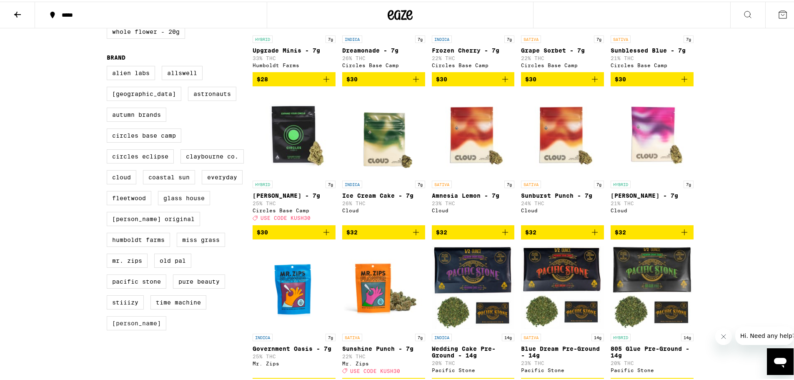
click at [132, 328] on label "Yada Yada" at bounding box center [137, 321] width 60 height 14
click at [109, 66] on input "Yada Yada" at bounding box center [108, 65] width 0 height 0
checkbox input "true"
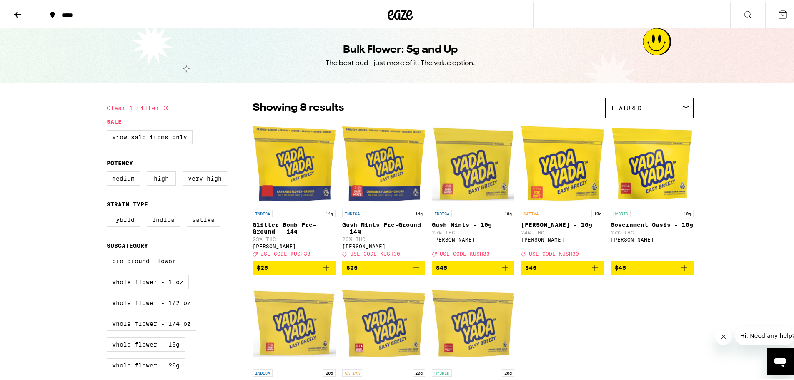
click at [14, 10] on icon at bounding box center [18, 13] width 10 height 10
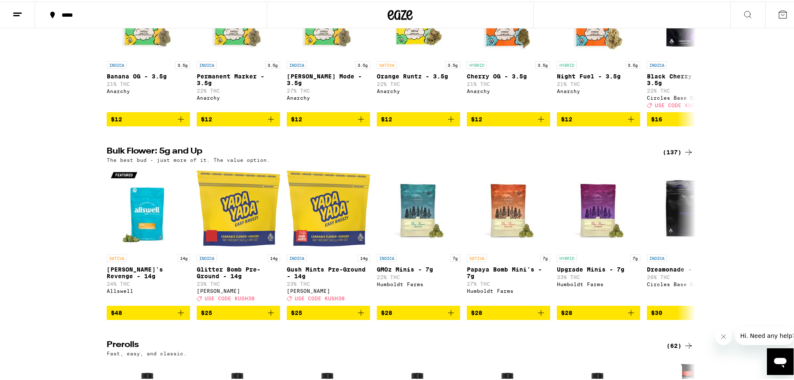
scroll to position [333, 0]
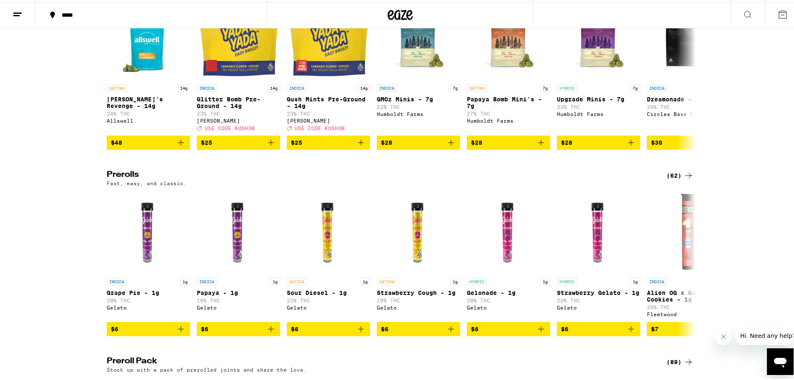
click at [669, 179] on div "(62)" at bounding box center [679, 174] width 27 height 10
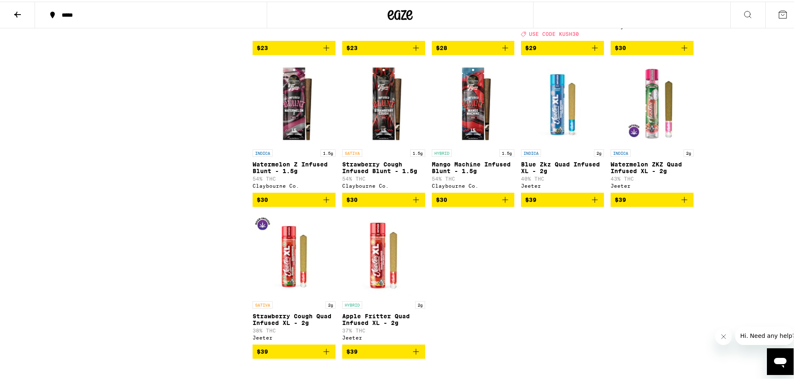
scroll to position [1667, 0]
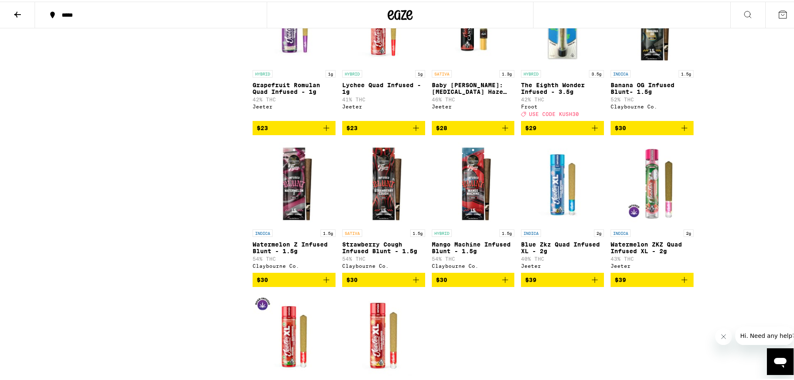
click at [20, 13] on icon at bounding box center [17, 13] width 7 height 6
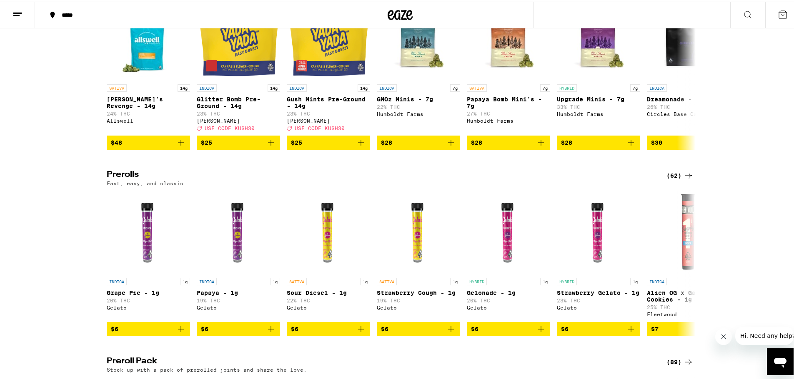
scroll to position [555, 0]
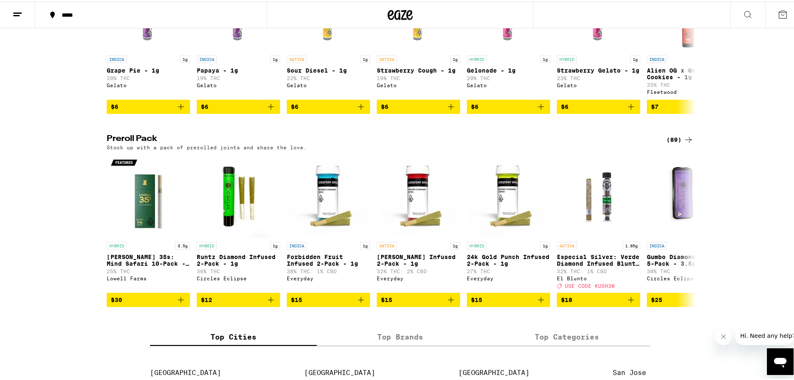
click at [670, 143] on div "(89)" at bounding box center [679, 138] width 27 height 10
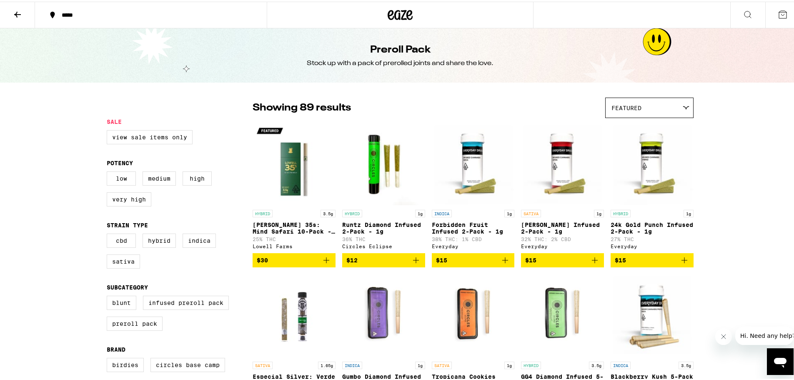
click at [23, 15] on button at bounding box center [17, 13] width 35 height 26
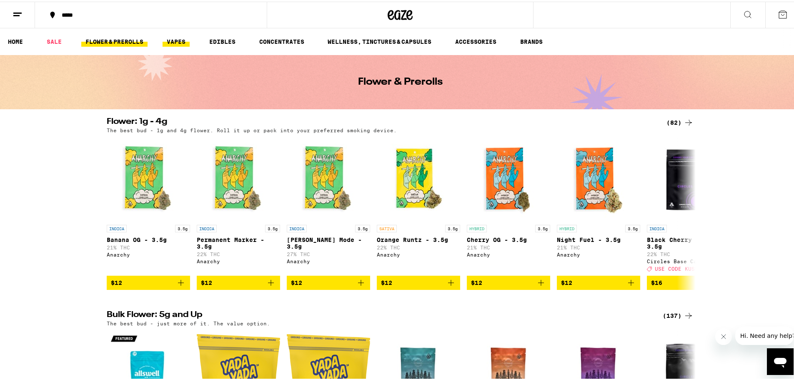
click at [188, 40] on link "VAPES" at bounding box center [176, 40] width 27 height 10
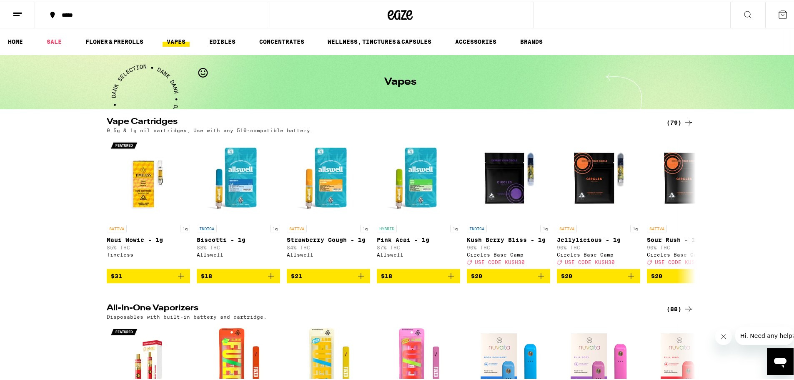
click at [673, 121] on div "(79)" at bounding box center [679, 121] width 27 height 10
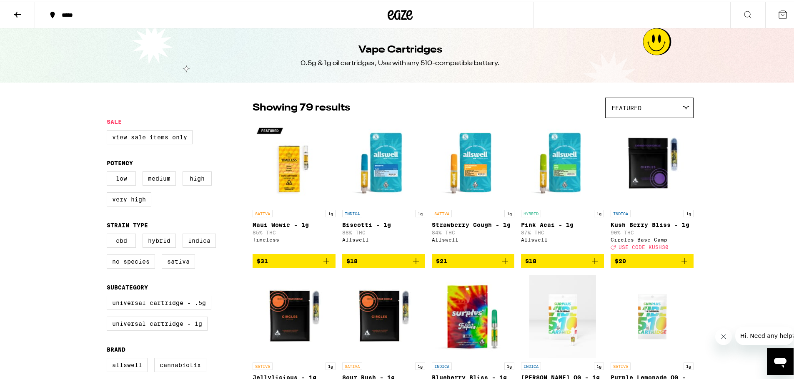
click at [17, 14] on icon at bounding box center [18, 13] width 10 height 10
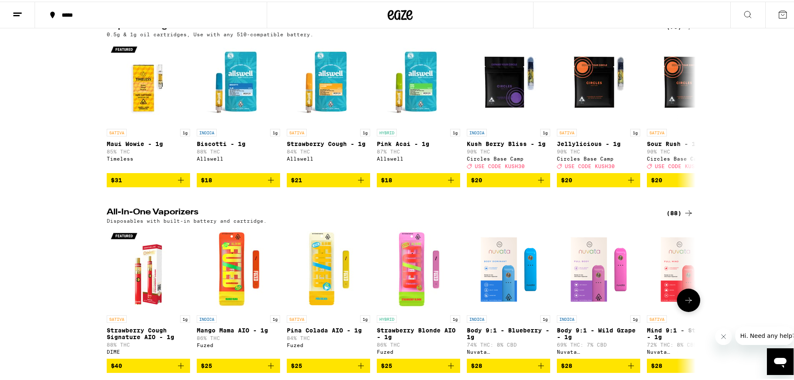
scroll to position [111, 0]
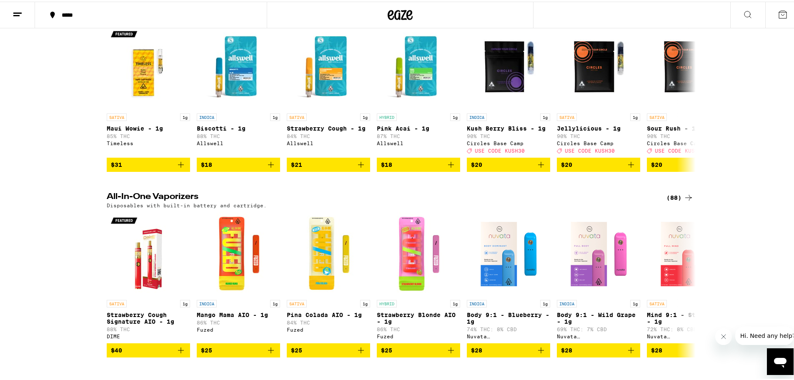
click at [675, 201] on div "(88)" at bounding box center [679, 196] width 27 height 10
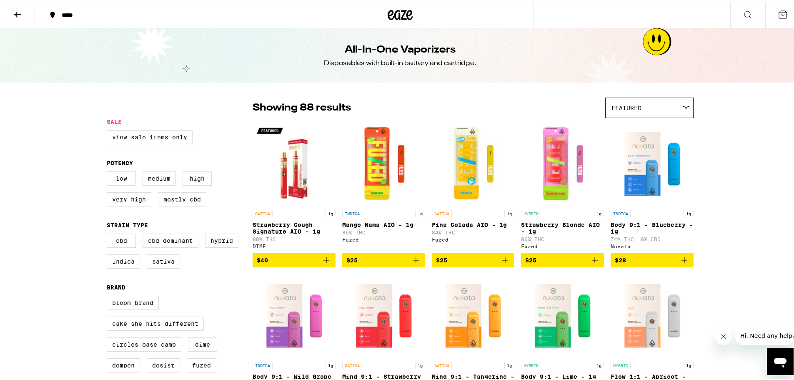
click at [23, 16] on button at bounding box center [17, 13] width 35 height 26
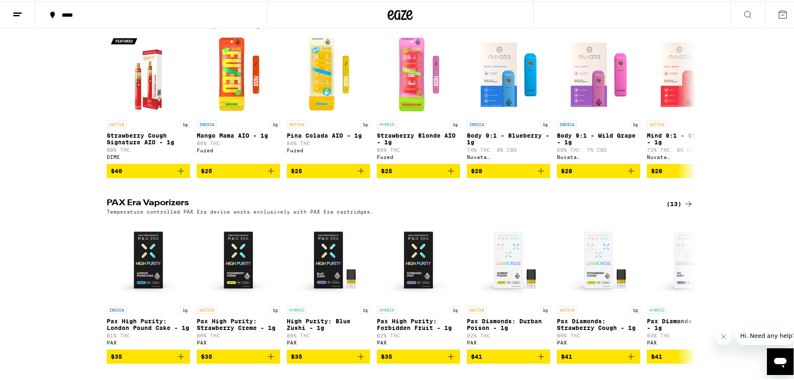
scroll to position [333, 0]
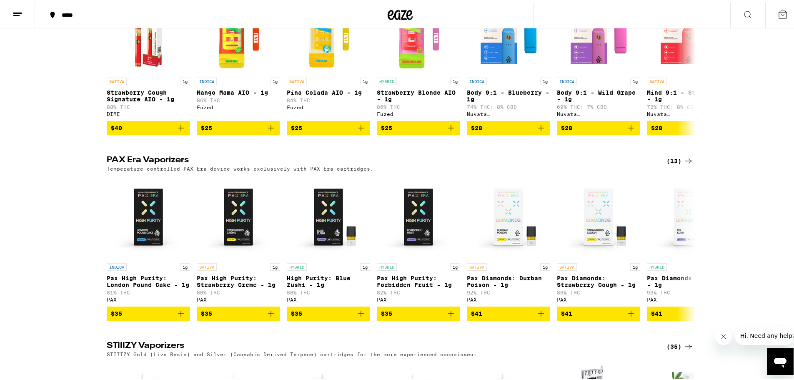
click at [673, 164] on div "(13)" at bounding box center [679, 159] width 27 height 10
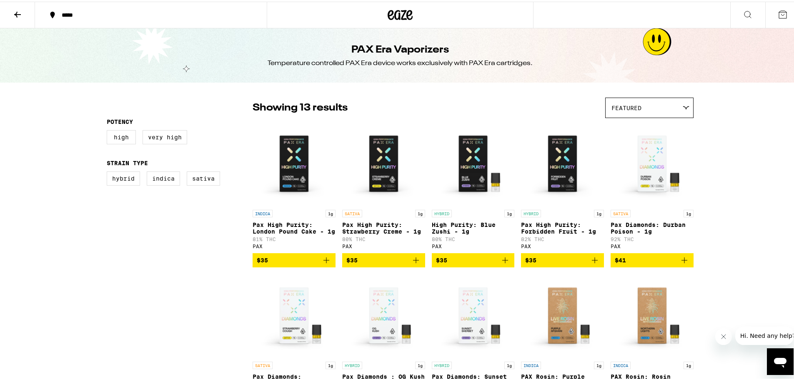
click at [18, 15] on icon at bounding box center [18, 13] width 10 height 10
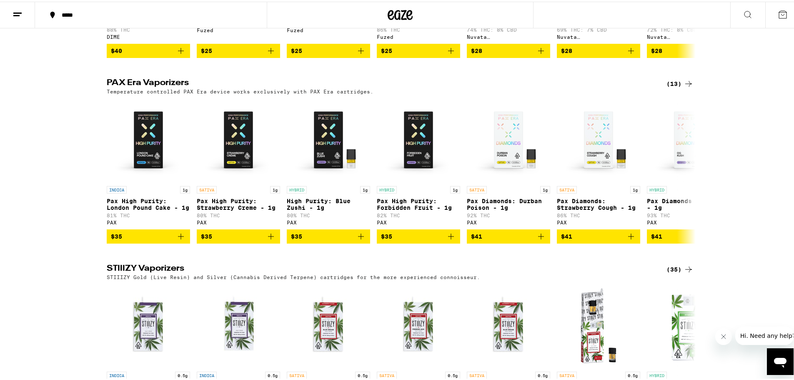
scroll to position [445, 0]
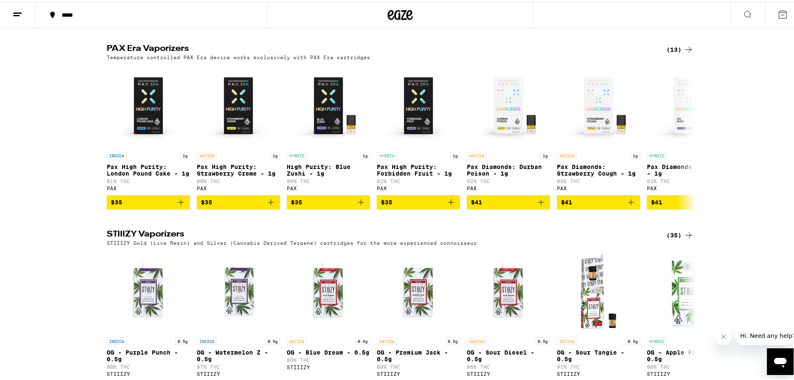
click at [670, 238] on div "(35)" at bounding box center [679, 233] width 27 height 10
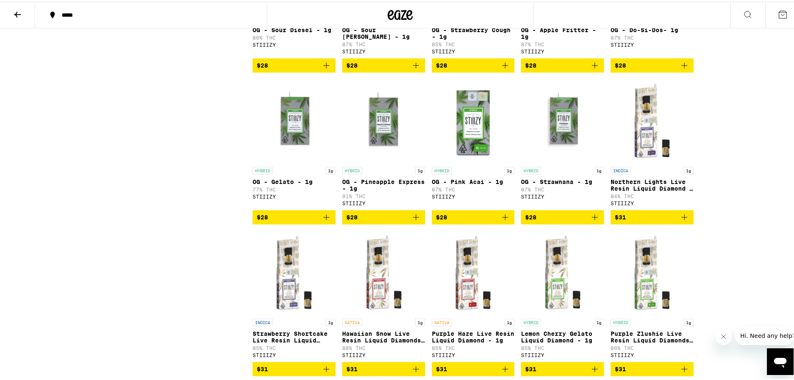
scroll to position [667, 0]
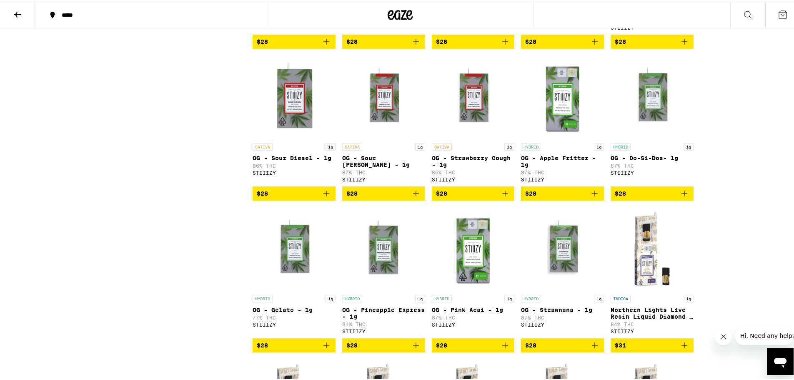
click at [16, 11] on icon at bounding box center [18, 13] width 10 height 10
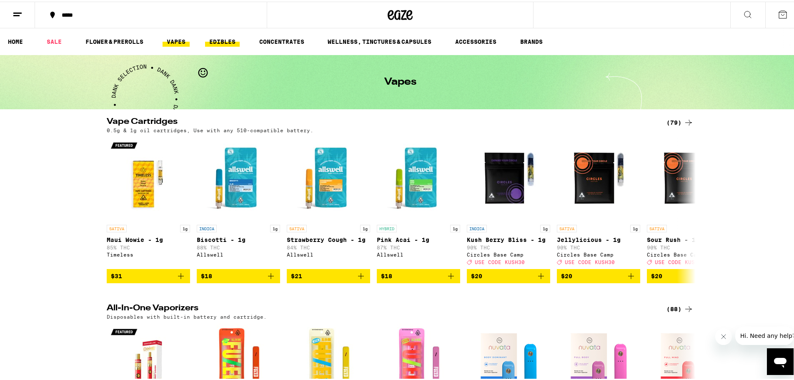
click at [227, 41] on link "EDIBLES" at bounding box center [222, 40] width 35 height 10
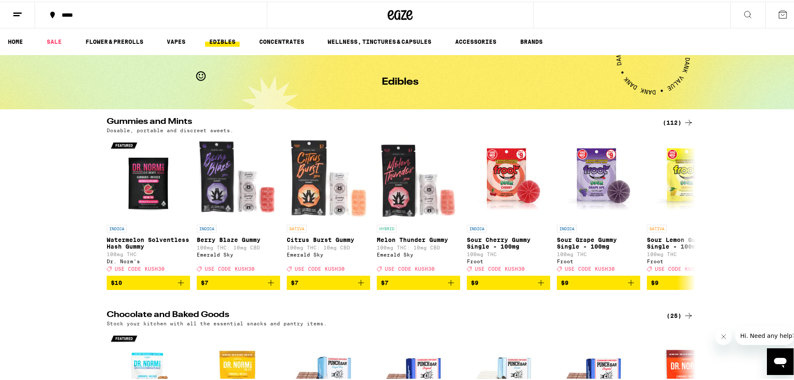
click at [670, 122] on div "(112)" at bounding box center [678, 121] width 31 height 10
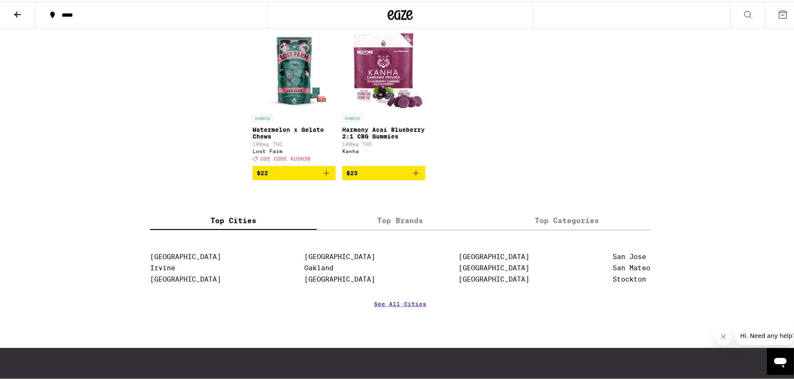
scroll to position [3556, 0]
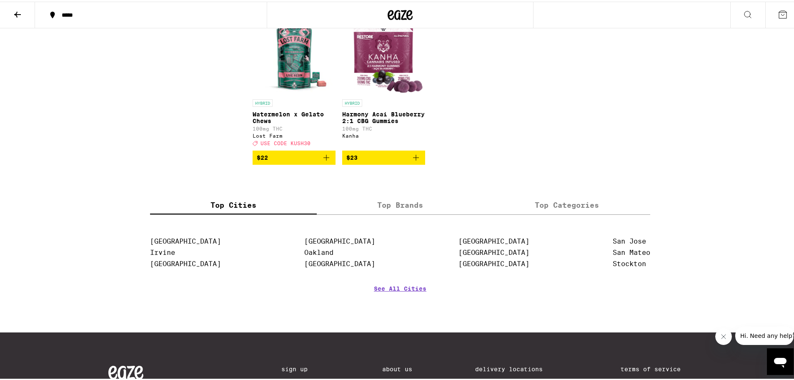
click at [16, 11] on icon at bounding box center [18, 13] width 10 height 10
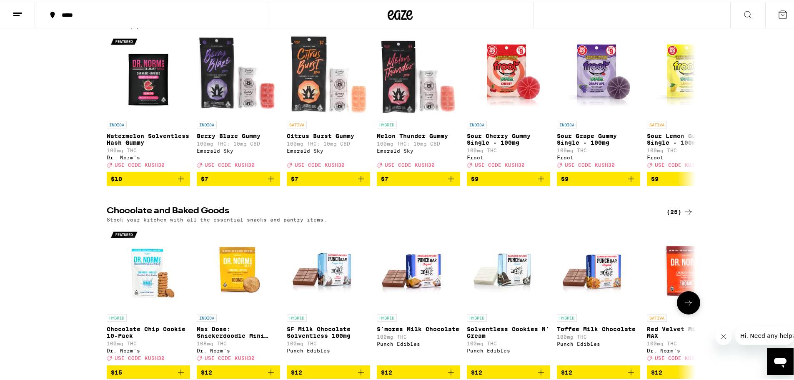
scroll to position [223, 0]
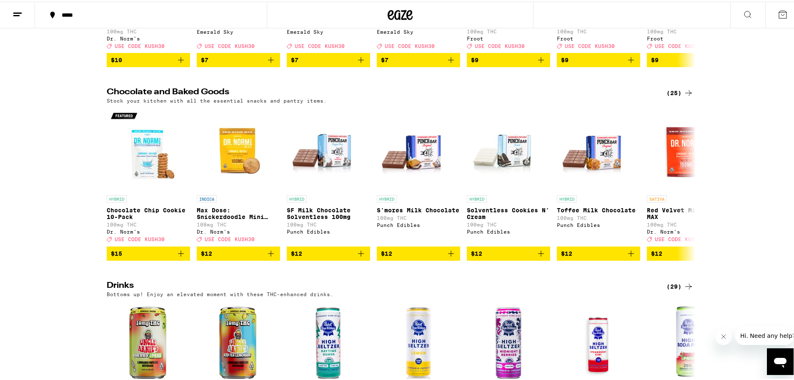
click at [668, 96] on div "(25)" at bounding box center [679, 91] width 27 height 10
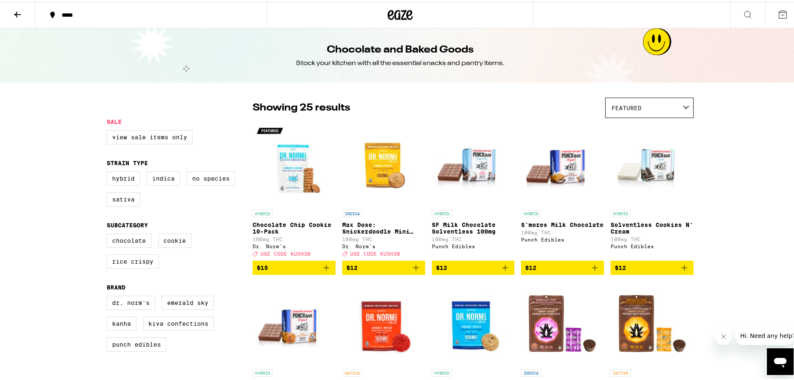
click at [23, 15] on button at bounding box center [17, 13] width 35 height 26
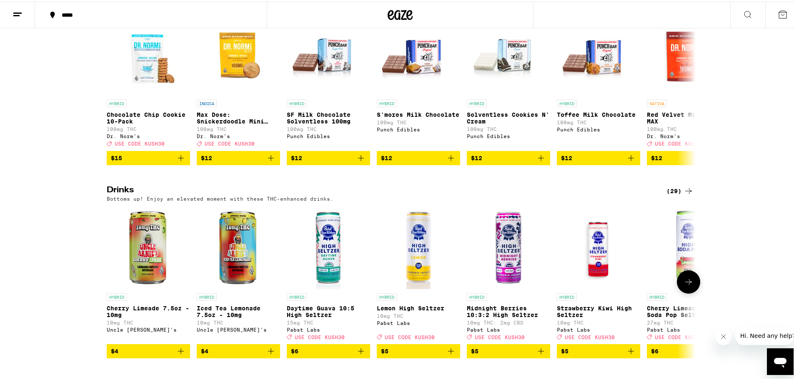
scroll to position [333, 0]
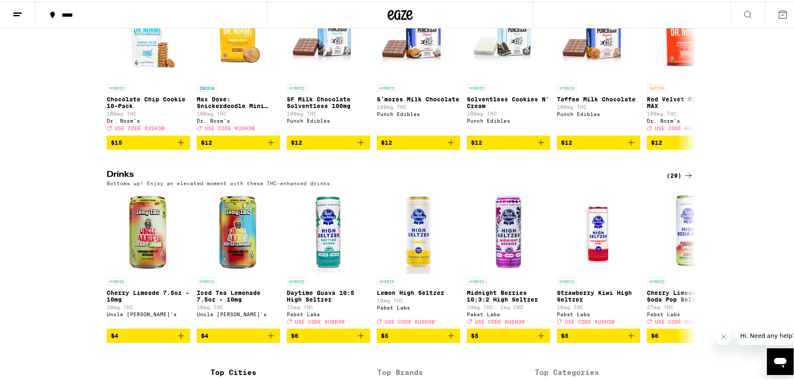
click at [673, 179] on div "(29)" at bounding box center [679, 174] width 27 height 10
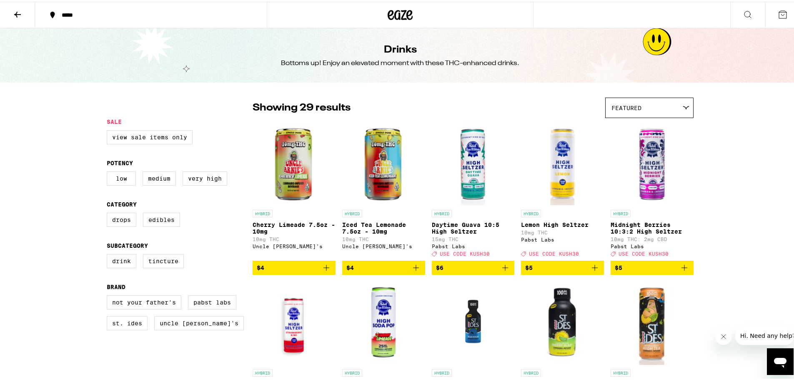
click at [17, 14] on icon at bounding box center [17, 13] width 7 height 6
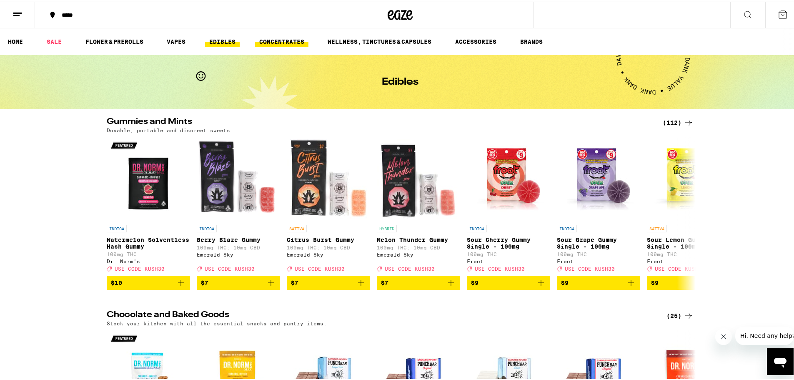
click at [286, 41] on link "CONCENTRATES" at bounding box center [281, 40] width 53 height 10
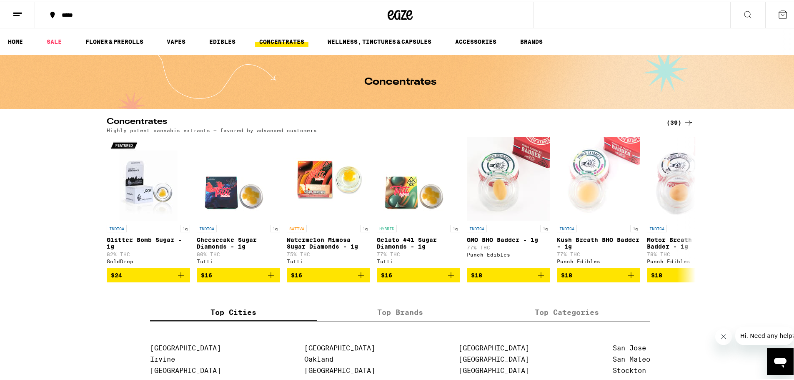
click at [671, 120] on div "(39)" at bounding box center [679, 121] width 27 height 10
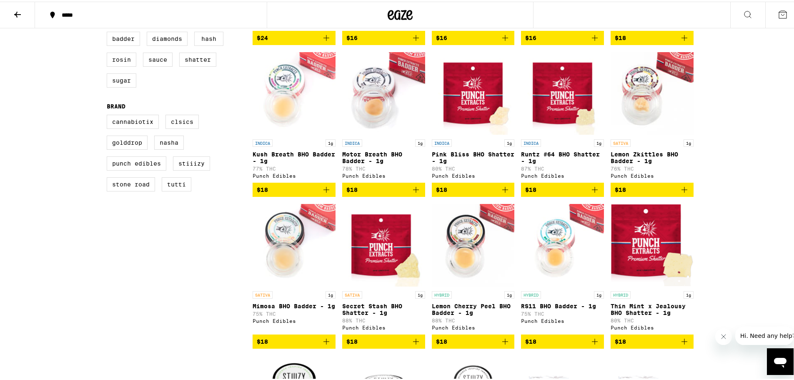
scroll to position [111, 0]
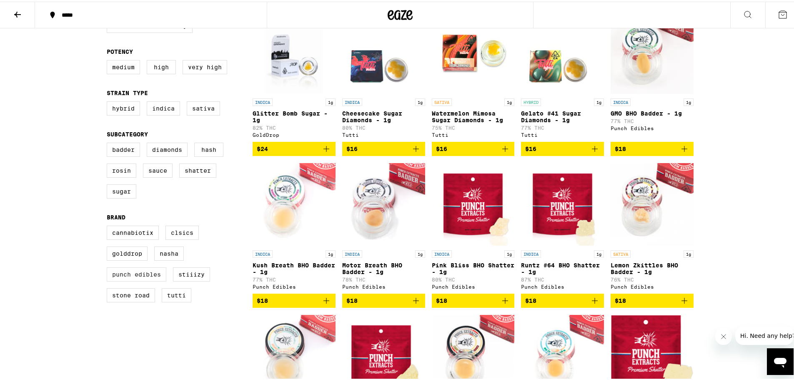
click at [132, 280] on label "Punch Edibles" at bounding box center [137, 272] width 60 height 14
click at [109, 225] on input "Punch Edibles" at bounding box center [108, 225] width 0 height 0
checkbox input "true"
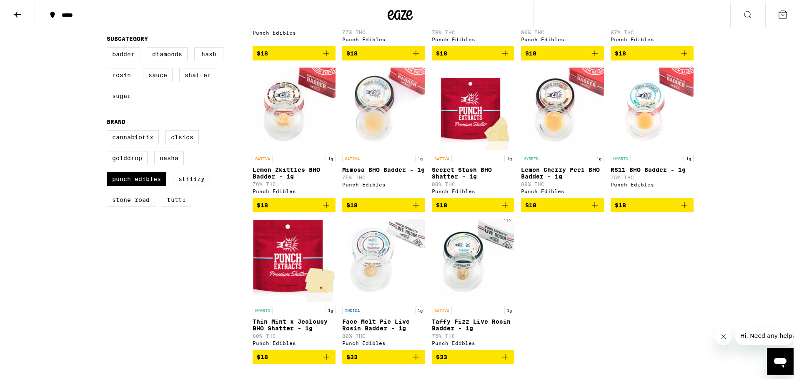
scroll to position [222, 0]
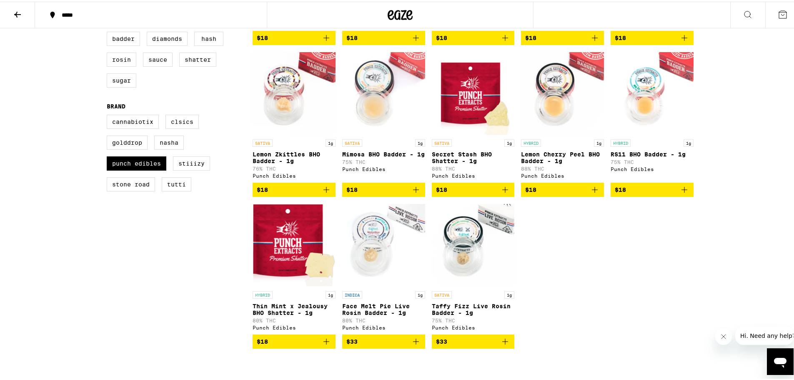
click at [14, 9] on icon at bounding box center [18, 13] width 10 height 10
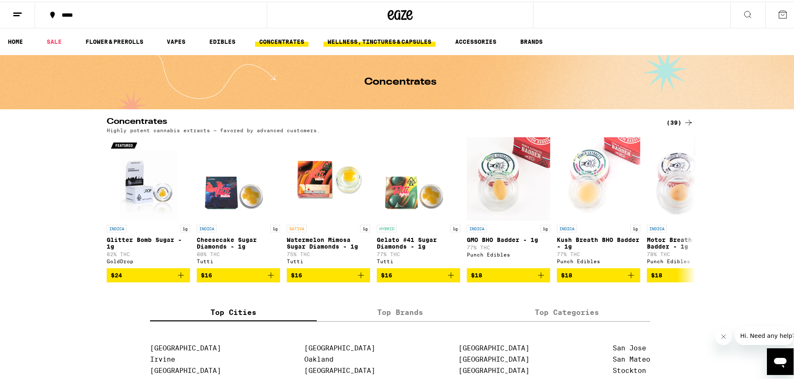
click at [348, 39] on link "WELLNESS, TINCTURES & CAPSULES" at bounding box center [379, 40] width 112 height 10
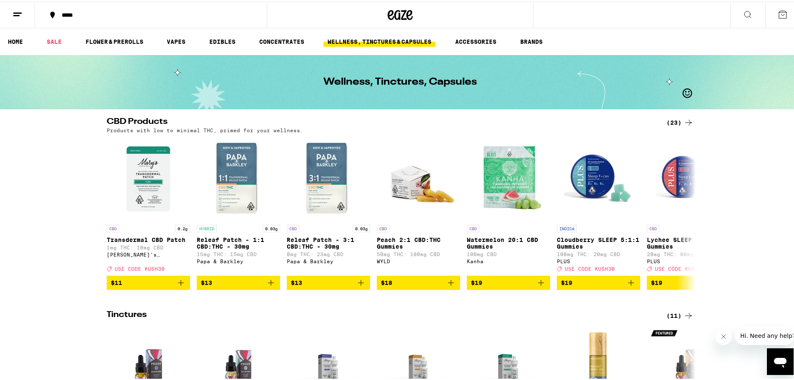
click at [666, 120] on div "(23)" at bounding box center [679, 121] width 27 height 10
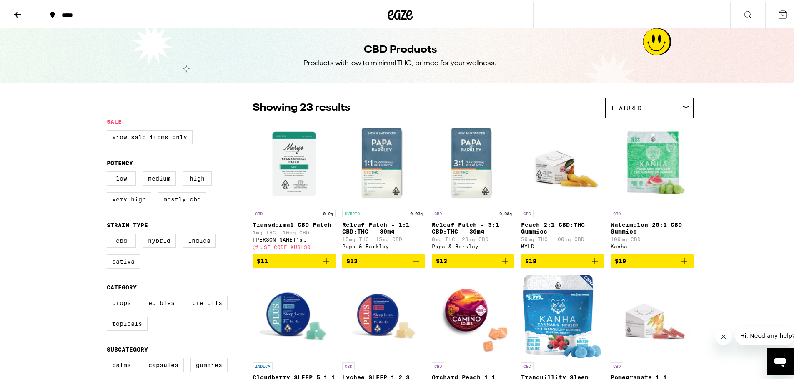
click at [21, 12] on icon at bounding box center [18, 13] width 10 height 10
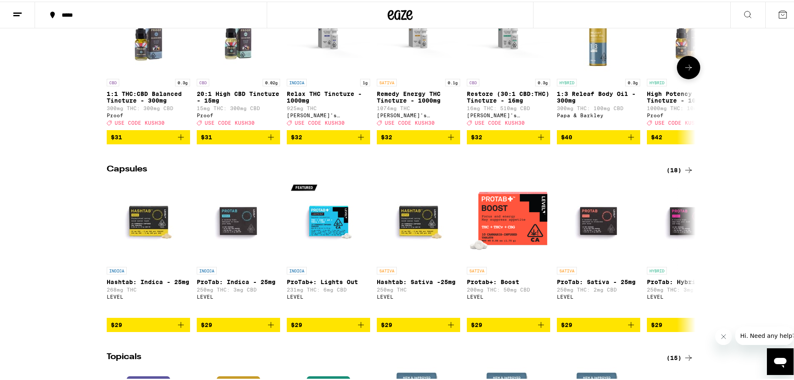
scroll to position [222, 0]
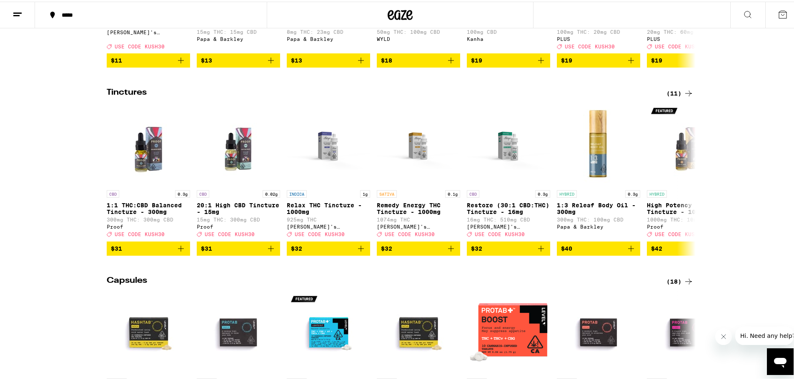
click at [684, 95] on icon at bounding box center [688, 92] width 10 height 10
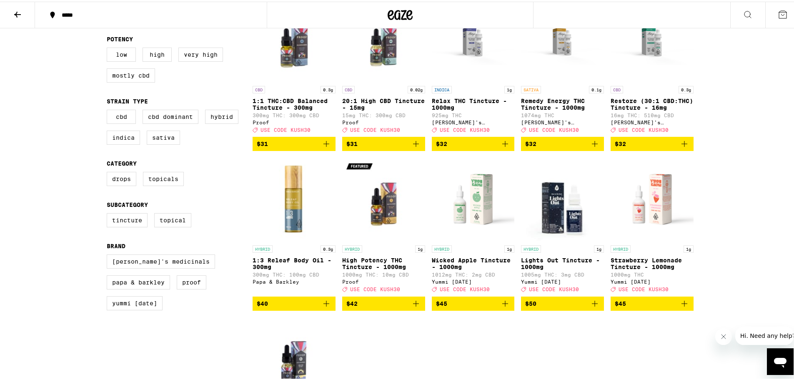
scroll to position [111, 0]
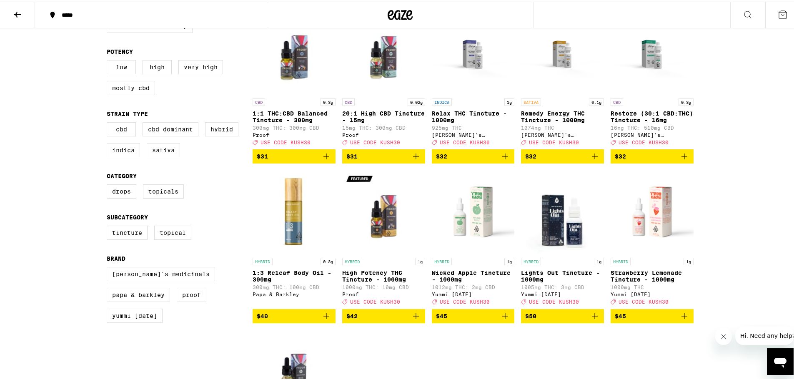
click at [19, 14] on icon at bounding box center [18, 13] width 10 height 10
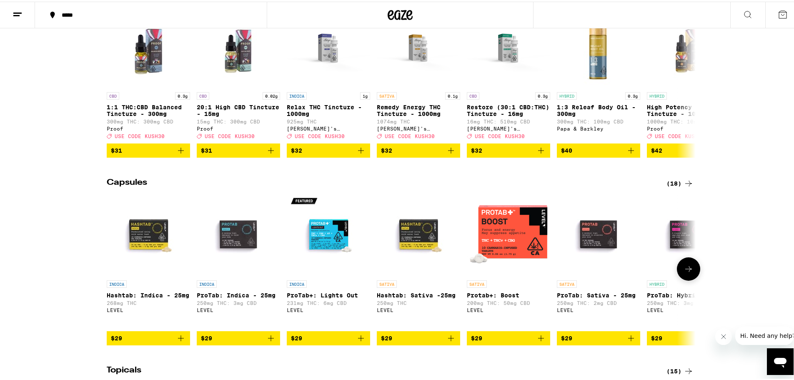
scroll to position [333, 0]
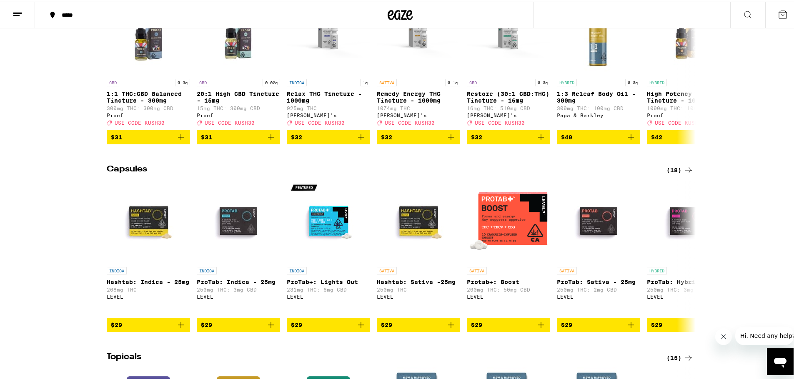
click at [671, 173] on div "(18)" at bounding box center [679, 168] width 27 height 10
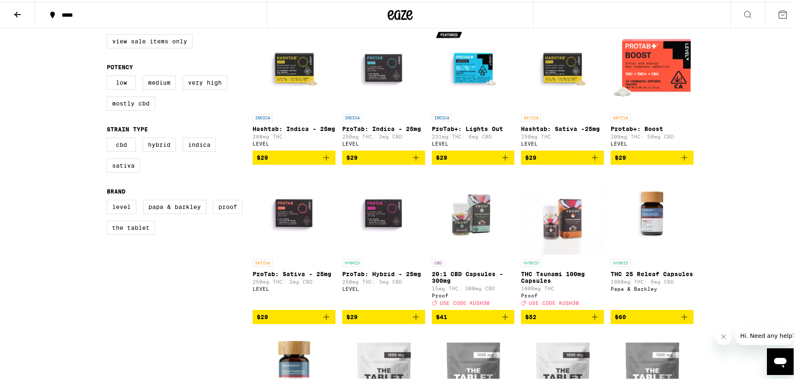
scroll to position [111, 0]
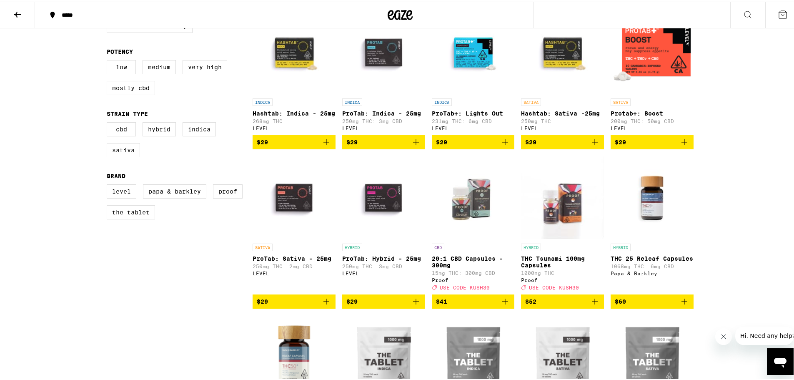
click at [23, 15] on button at bounding box center [17, 13] width 35 height 26
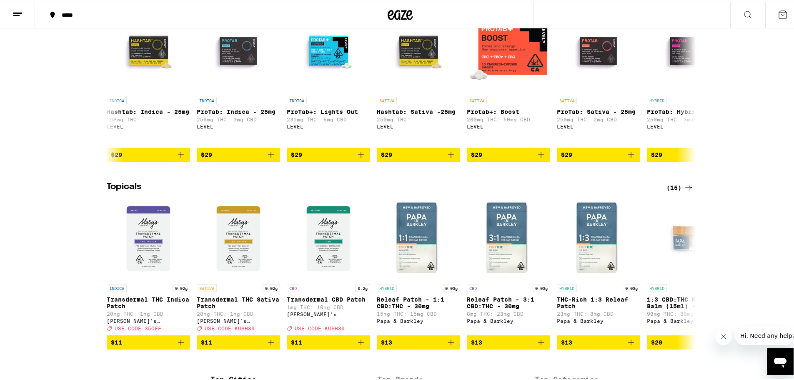
scroll to position [440, 0]
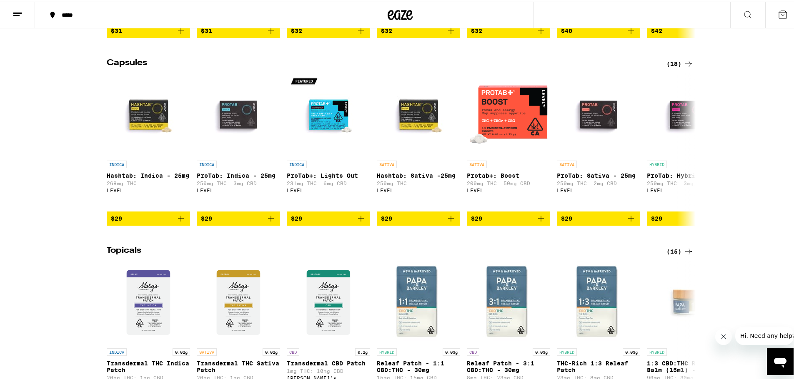
click at [670, 255] on div "(15)" at bounding box center [679, 250] width 27 height 10
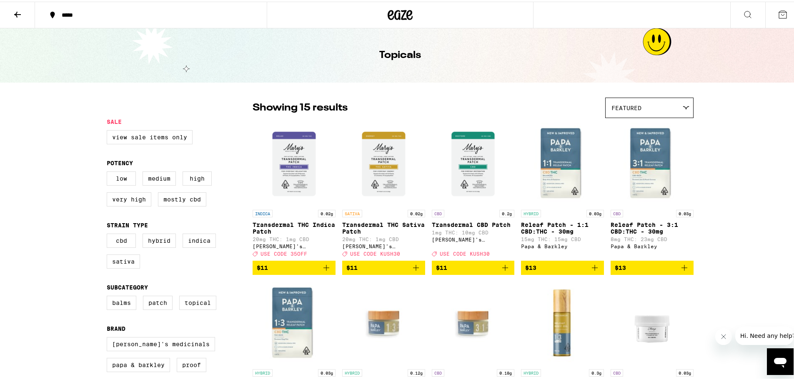
click at [16, 12] on icon at bounding box center [17, 13] width 7 height 6
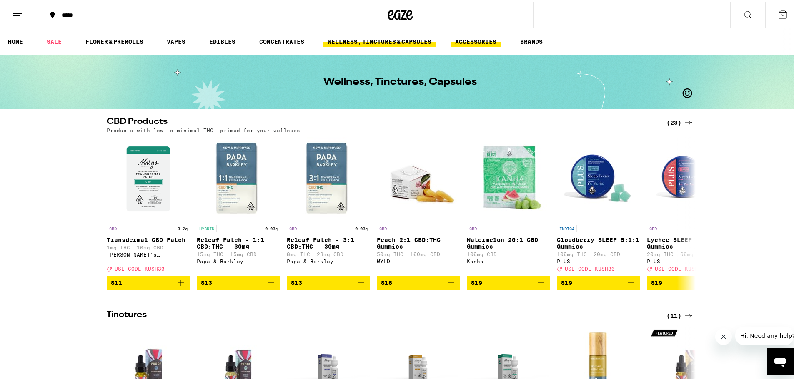
click at [479, 39] on link "ACCESSORIES" at bounding box center [476, 40] width 50 height 10
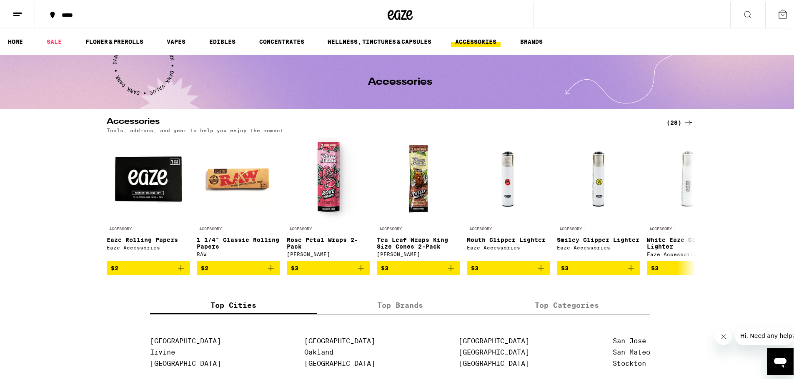
click at [673, 121] on div "(28)" at bounding box center [679, 121] width 27 height 10
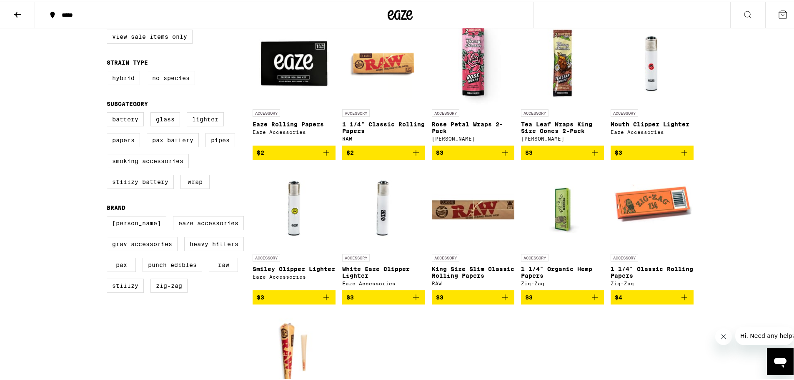
scroll to position [111, 0]
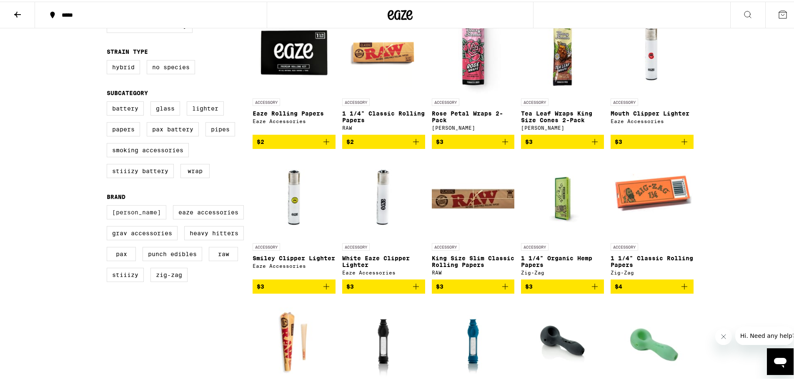
click at [141, 218] on label "[PERSON_NAME]" at bounding box center [137, 210] width 60 height 14
click at [109, 205] on input "[PERSON_NAME]" at bounding box center [108, 205] width 0 height 0
checkbox input "true"
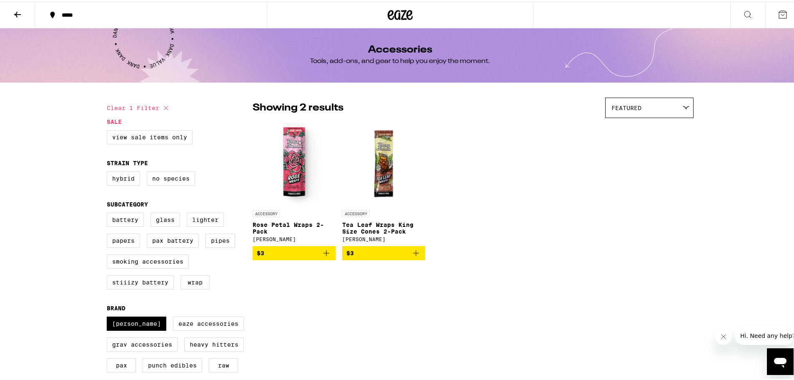
click at [15, 5] on button at bounding box center [17, 13] width 35 height 26
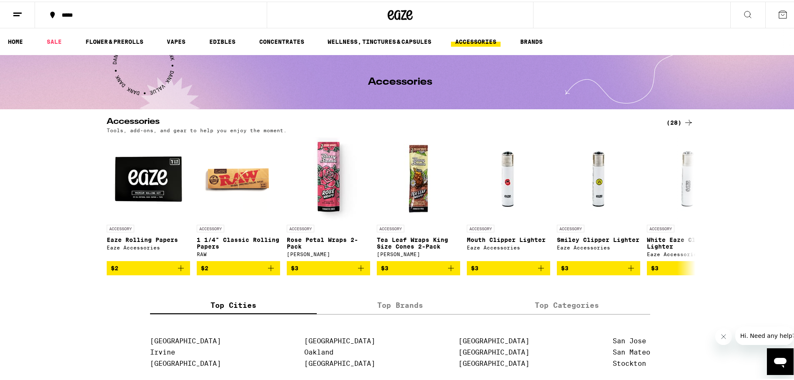
click at [674, 120] on div "(28)" at bounding box center [679, 121] width 27 height 10
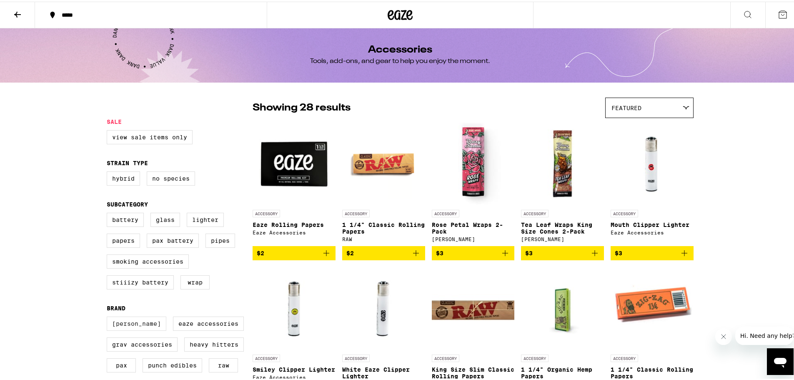
click at [116, 329] on label "[PERSON_NAME]" at bounding box center [137, 322] width 60 height 14
click at [109, 316] on input "[PERSON_NAME]" at bounding box center [108, 316] width 0 height 0
checkbox input "true"
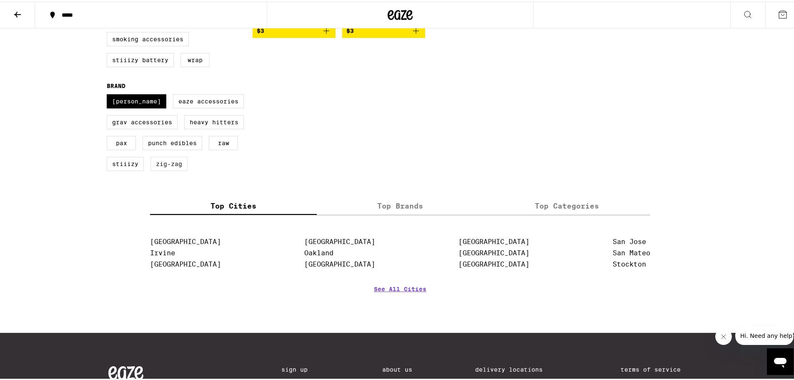
click at [173, 169] on label "Zig-Zag" at bounding box center [168, 162] width 37 height 14
click at [109, 94] on input "Zig-Zag" at bounding box center [108, 94] width 0 height 0
checkbox input "true"
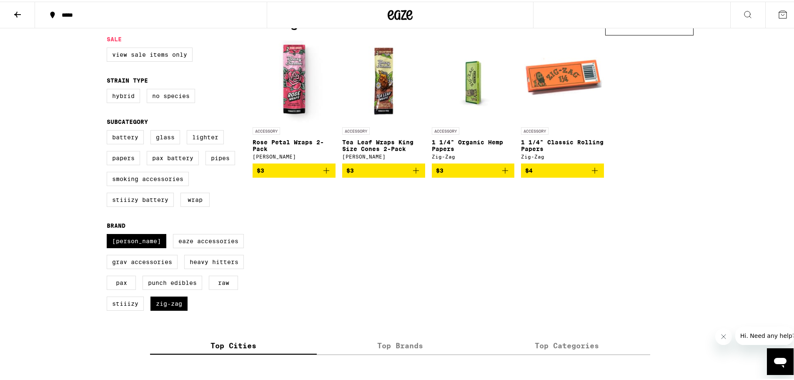
scroll to position [111, 0]
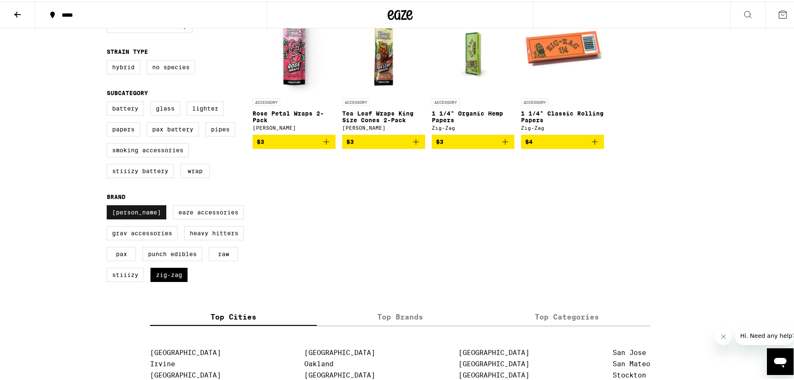
click at [136, 215] on label "[PERSON_NAME]" at bounding box center [137, 210] width 60 height 14
click at [109, 205] on input "[PERSON_NAME]" at bounding box center [108, 205] width 0 height 0
checkbox input "false"
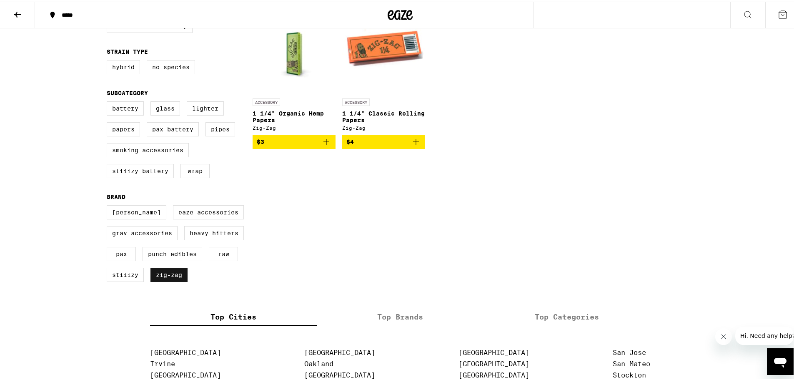
click at [157, 280] on label "Zig-Zag" at bounding box center [168, 273] width 37 height 14
click at [109, 205] on input "Zig-Zag" at bounding box center [108, 205] width 0 height 0
checkbox input "false"
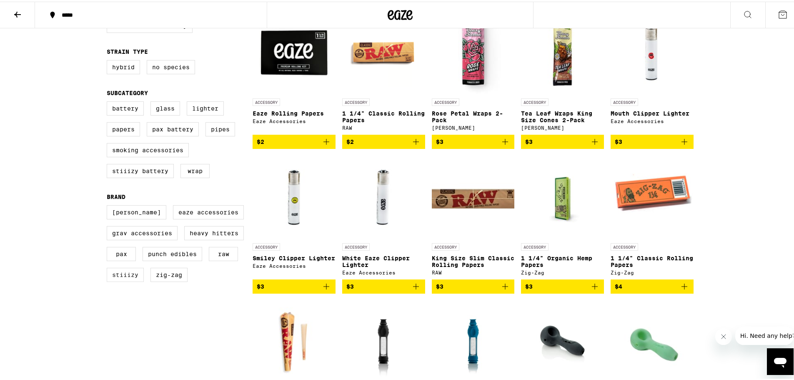
click at [121, 280] on label "STIIIZY" at bounding box center [125, 273] width 37 height 14
click at [109, 205] on input "STIIIZY" at bounding box center [108, 205] width 0 height 0
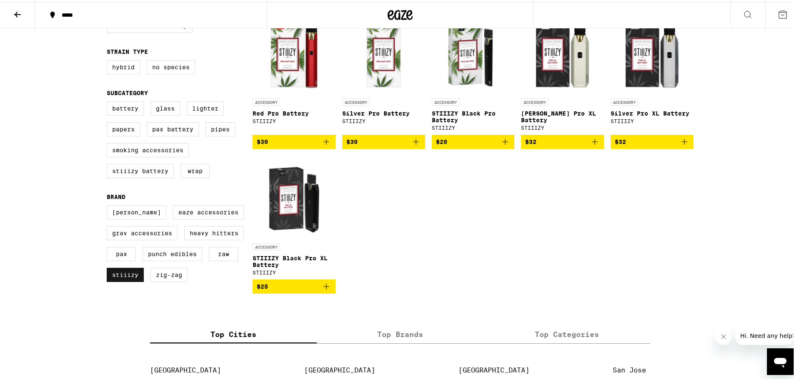
click at [129, 280] on label "STIIIZY" at bounding box center [125, 273] width 37 height 14
click at [109, 205] on input "STIIIZY" at bounding box center [108, 205] width 0 height 0
checkbox input "false"
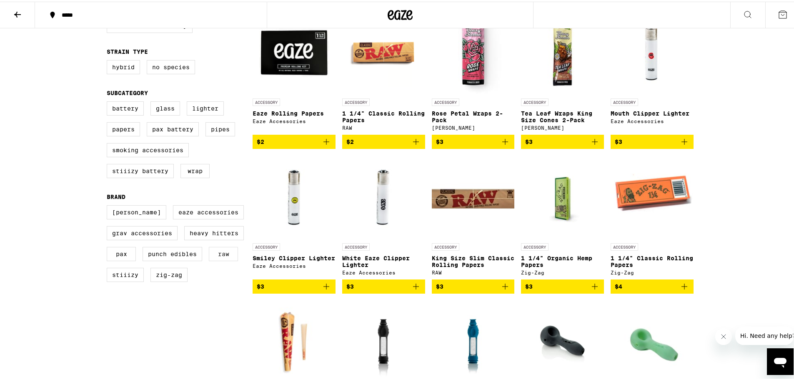
click at [221, 259] on label "RAW" at bounding box center [223, 252] width 29 height 14
click at [109, 205] on input "RAW" at bounding box center [108, 205] width 0 height 0
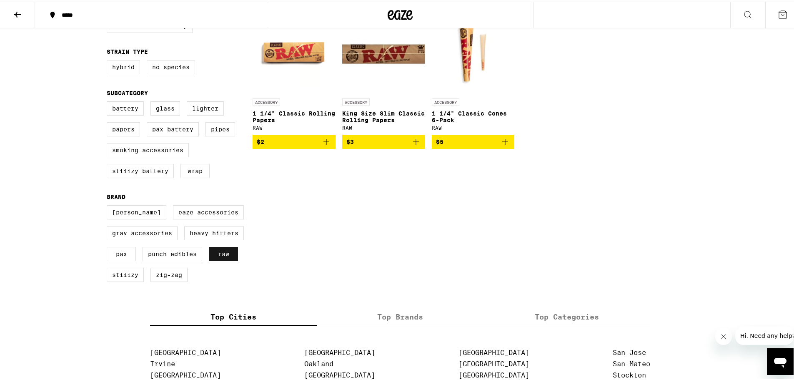
click at [213, 259] on label "RAW" at bounding box center [223, 252] width 29 height 14
click at [109, 205] on input "RAW" at bounding box center [108, 205] width 0 height 0
checkbox input "false"
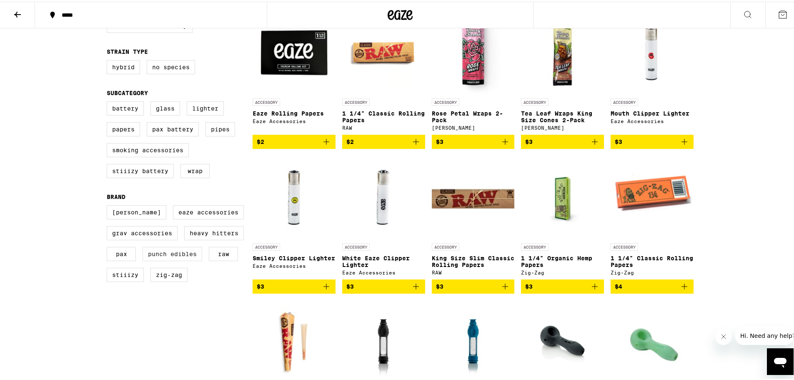
click at [168, 259] on label "Punch Edibles" at bounding box center [173, 252] width 60 height 14
click at [109, 205] on input "Punch Edibles" at bounding box center [108, 205] width 0 height 0
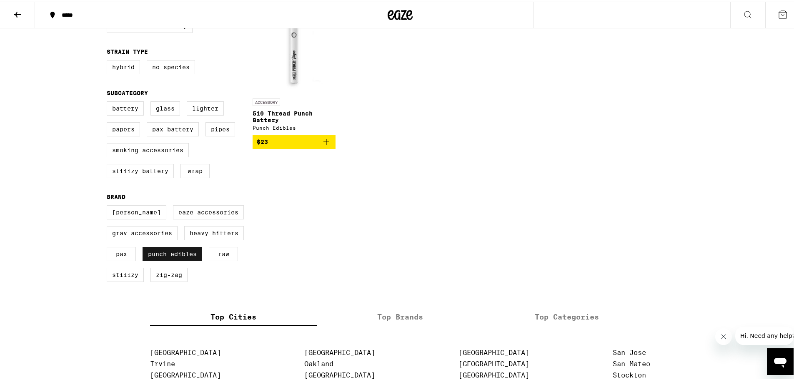
click at [168, 259] on label "Punch Edibles" at bounding box center [173, 252] width 60 height 14
click at [109, 205] on input "Punch Edibles" at bounding box center [108, 205] width 0 height 0
checkbox input "false"
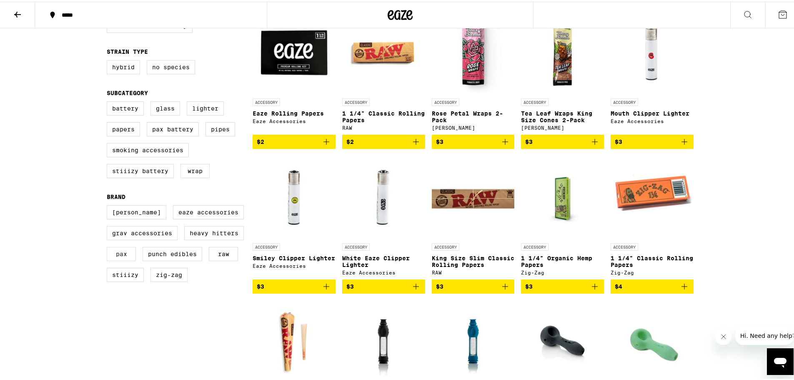
click at [123, 259] on label "PAX" at bounding box center [121, 252] width 29 height 14
click at [109, 205] on input "PAX" at bounding box center [108, 205] width 0 height 0
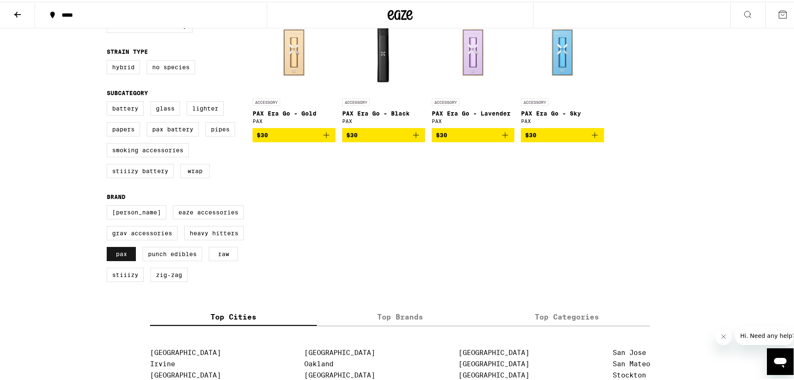
click at [123, 259] on label "PAX" at bounding box center [121, 252] width 29 height 14
click at [109, 205] on input "PAX" at bounding box center [108, 205] width 0 height 0
checkbox input "false"
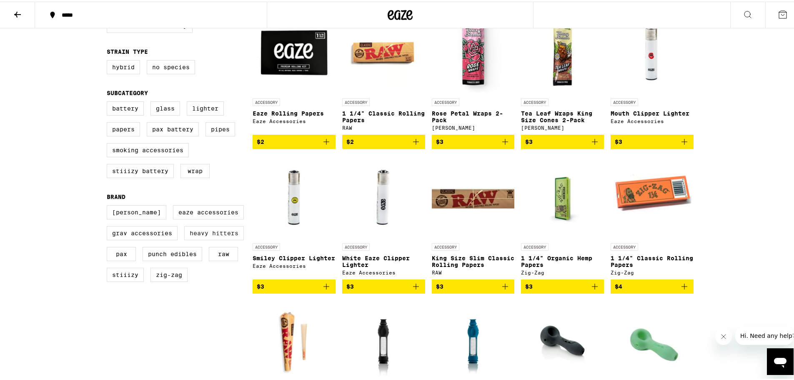
click at [210, 238] on label "Heavy Hitters" at bounding box center [214, 231] width 60 height 14
click at [109, 205] on input "Heavy Hitters" at bounding box center [108, 205] width 0 height 0
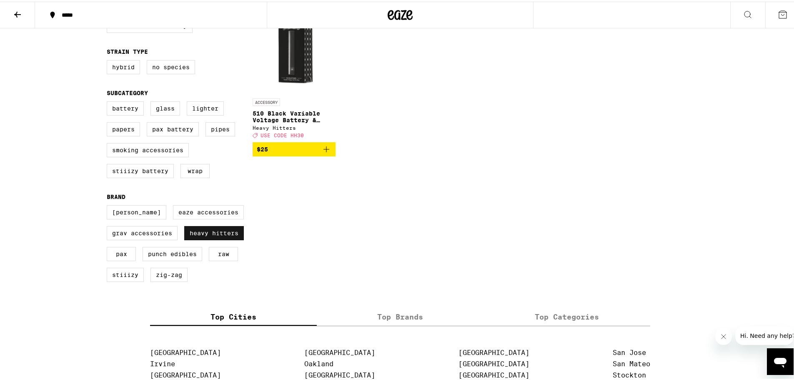
click at [211, 238] on label "Heavy Hitters" at bounding box center [214, 231] width 60 height 14
click at [109, 205] on input "Heavy Hitters" at bounding box center [108, 205] width 0 height 0
checkbox input "false"
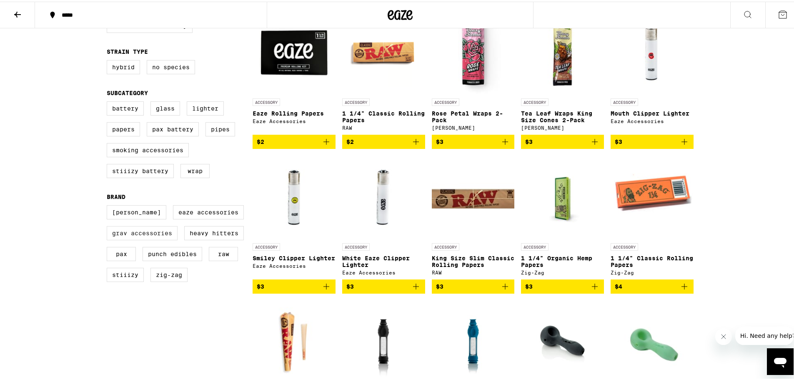
click at [174, 238] on label "GRAV Accessories" at bounding box center [142, 231] width 71 height 14
click at [109, 205] on input "GRAV Accessories" at bounding box center [108, 205] width 0 height 0
checkbox input "true"
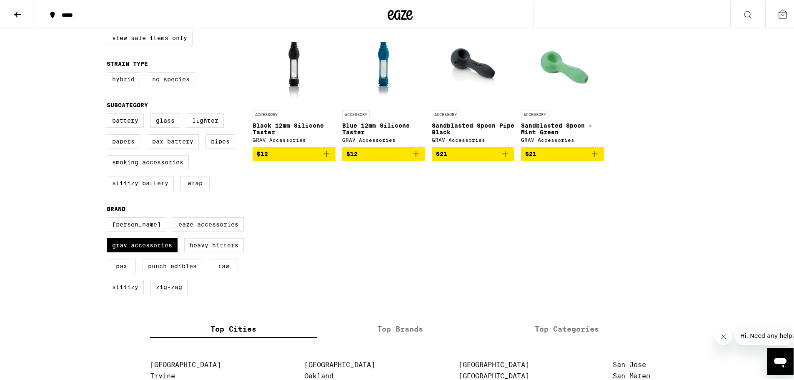
scroll to position [111, 0]
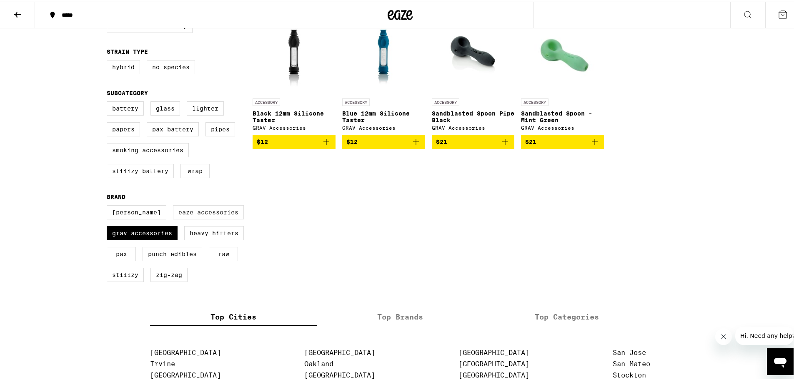
click at [204, 218] on label "Eaze Accessories" at bounding box center [208, 210] width 71 height 14
click at [109, 205] on input "Eaze Accessories" at bounding box center [108, 205] width 0 height 0
checkbox input "true"
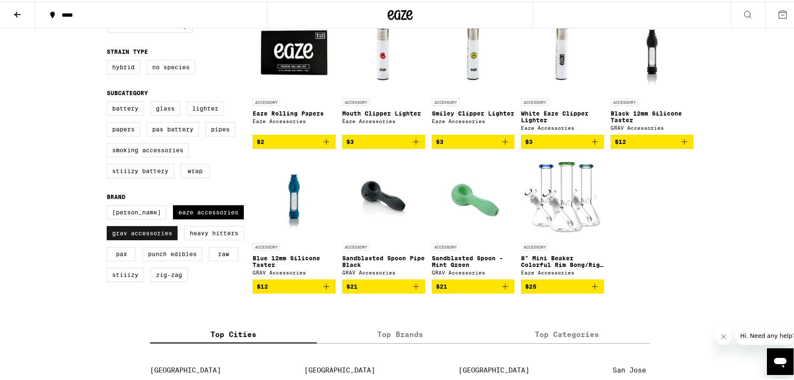
click at [153, 236] on label "GRAV Accessories" at bounding box center [142, 231] width 71 height 14
click at [109, 205] on input "GRAV Accessories" at bounding box center [108, 205] width 0 height 0
checkbox input "false"
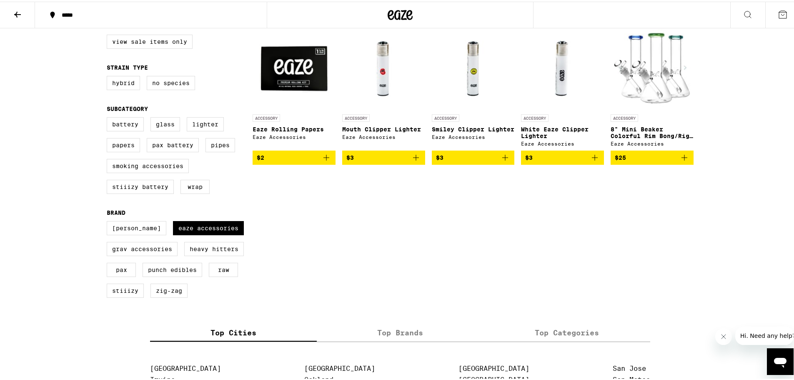
scroll to position [111, 0]
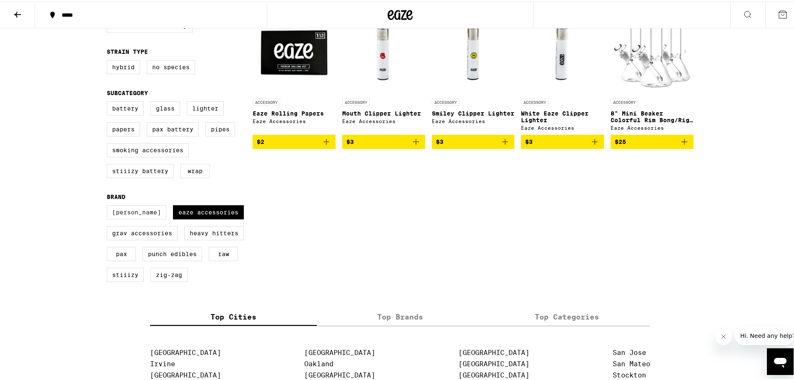
click at [148, 217] on label "[PERSON_NAME]" at bounding box center [137, 210] width 60 height 14
click at [109, 205] on input "[PERSON_NAME]" at bounding box center [108, 205] width 0 height 0
checkbox input "true"
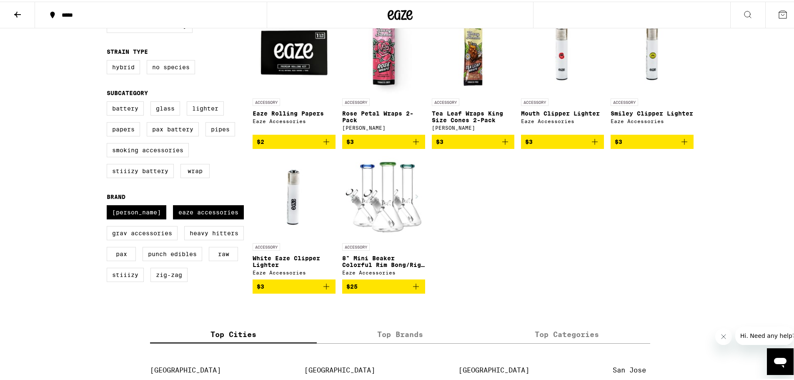
click at [209, 210] on fieldset "Brand Blazy Susan Eaze Accessories GRAV Accessories Heavy Hitters PAX Punch Edi…" at bounding box center [180, 239] width 146 height 95
click at [211, 217] on label "Eaze Accessories" at bounding box center [208, 210] width 71 height 14
click at [109, 205] on input "Eaze Accessories" at bounding box center [108, 205] width 0 height 0
checkbox input "false"
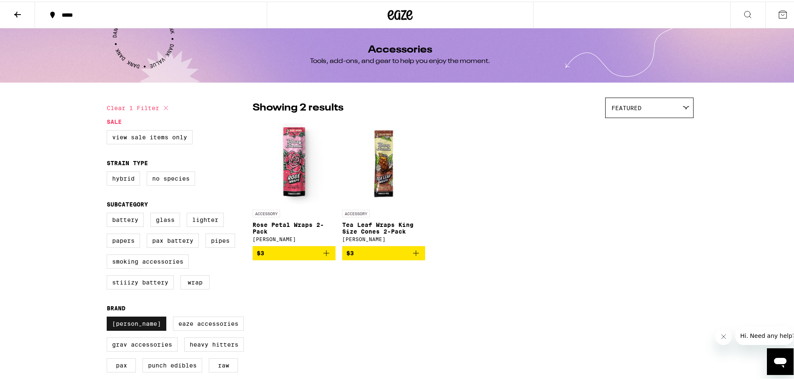
click at [138, 329] on label "[PERSON_NAME]" at bounding box center [137, 322] width 60 height 14
click at [109, 316] on input "[PERSON_NAME]" at bounding box center [108, 316] width 0 height 0
checkbox input "false"
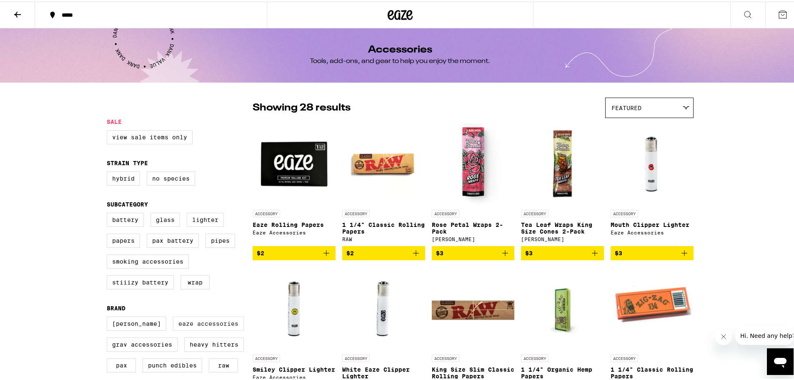
click at [203, 329] on label "Eaze Accessories" at bounding box center [208, 322] width 71 height 14
click at [109, 316] on input "Eaze Accessories" at bounding box center [108, 316] width 0 height 0
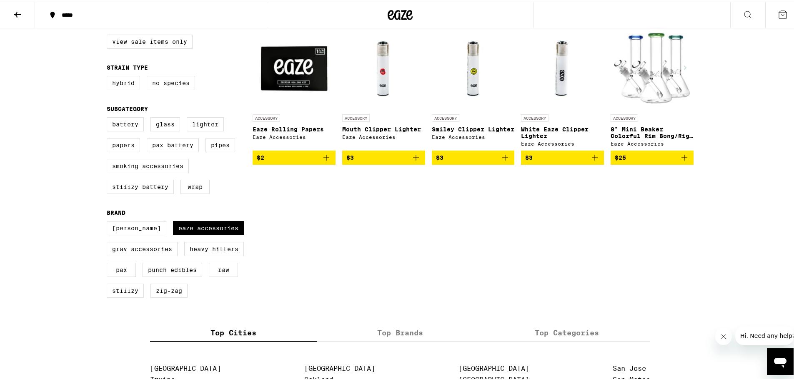
scroll to position [111, 0]
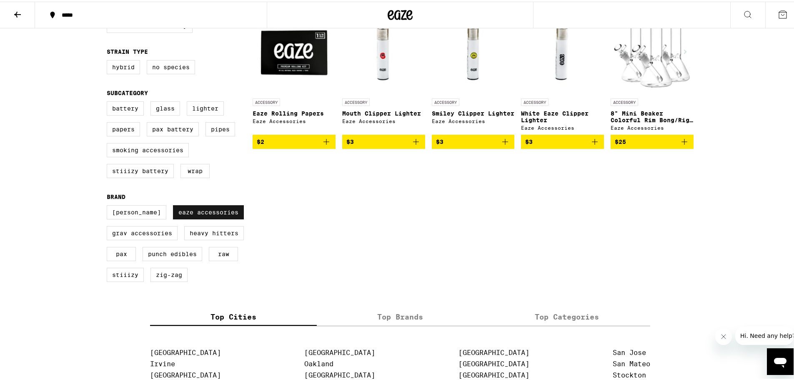
click at [176, 218] on label "Eaze Accessories" at bounding box center [208, 210] width 71 height 14
click at [109, 205] on input "Eaze Accessories" at bounding box center [108, 205] width 0 height 0
checkbox input "false"
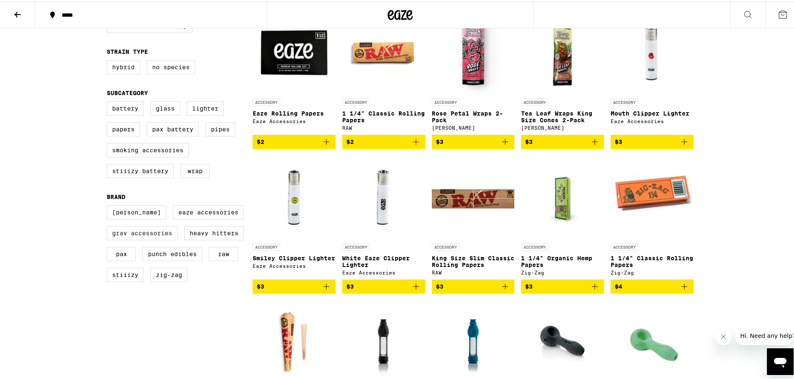
click at [152, 238] on label "GRAV Accessories" at bounding box center [142, 231] width 71 height 14
click at [109, 205] on input "GRAV Accessories" at bounding box center [108, 205] width 0 height 0
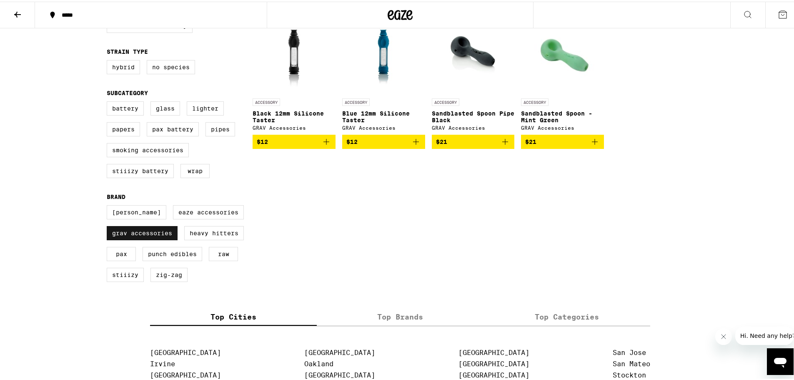
drag, startPoint x: 127, startPoint y: 236, endPoint x: 137, endPoint y: 236, distance: 10.0
click at [127, 236] on label "GRAV Accessories" at bounding box center [142, 231] width 71 height 14
click at [109, 205] on input "GRAV Accessories" at bounding box center [108, 205] width 0 height 0
checkbox input "false"
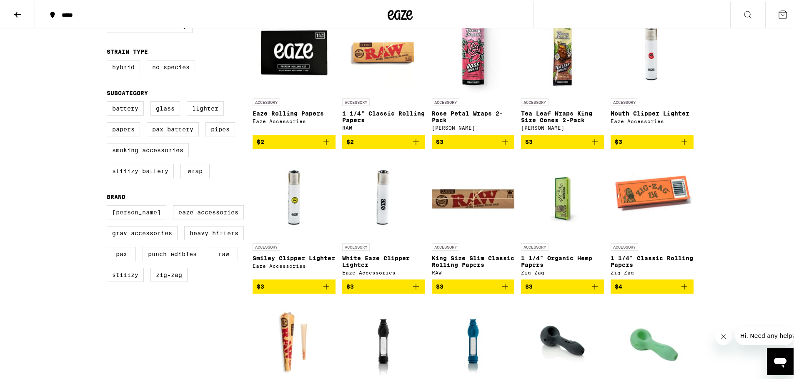
click at [139, 218] on label "[PERSON_NAME]" at bounding box center [137, 210] width 60 height 14
click at [109, 205] on input "[PERSON_NAME]" at bounding box center [108, 205] width 0 height 0
checkbox input "true"
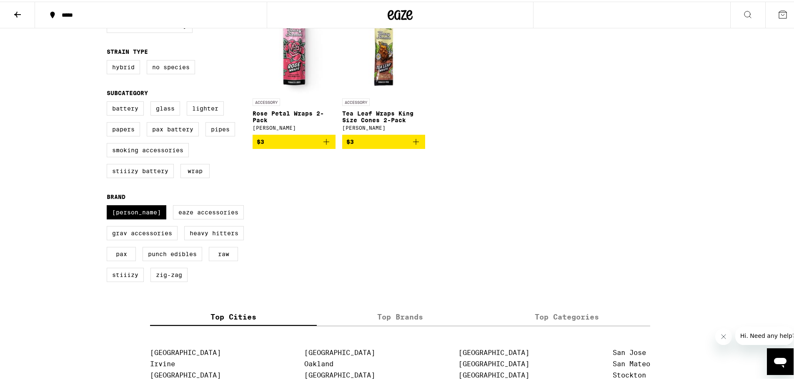
click at [358, 218] on div "Clear 1 filter Sale View Sale Items Only Strain Type Hybrid No Species Subcateg…" at bounding box center [400, 135] width 600 height 315
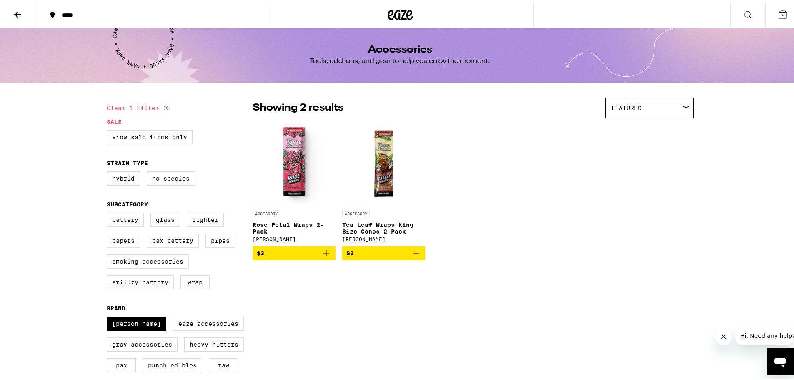
click at [18, 9] on icon at bounding box center [18, 13] width 10 height 10
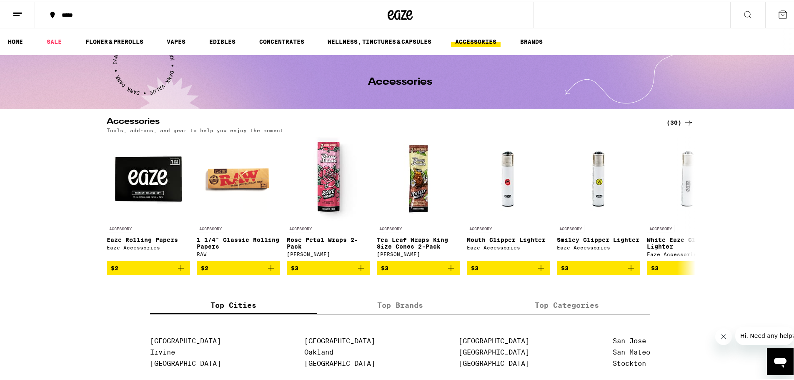
click at [667, 119] on div "(30)" at bounding box center [679, 121] width 27 height 10
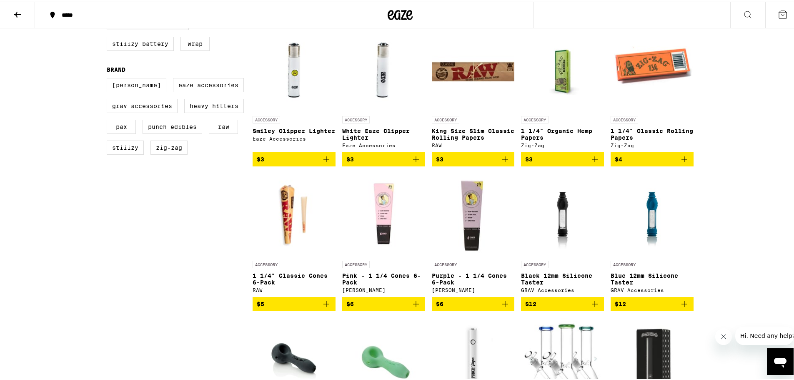
scroll to position [222, 0]
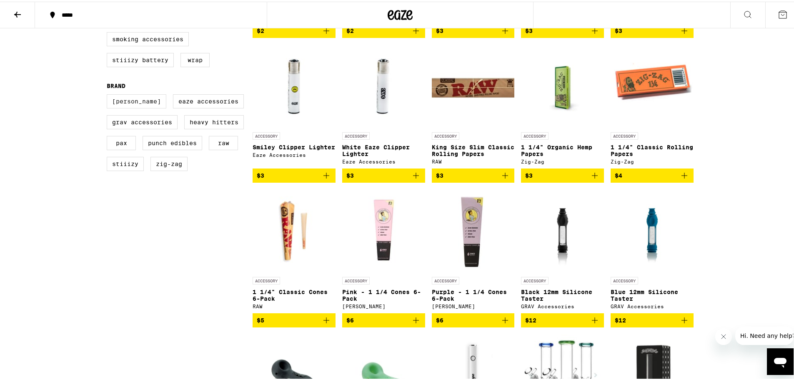
click at [133, 107] on label "[PERSON_NAME]" at bounding box center [137, 100] width 60 height 14
click at [109, 94] on input "[PERSON_NAME]" at bounding box center [108, 94] width 0 height 0
checkbox input "true"
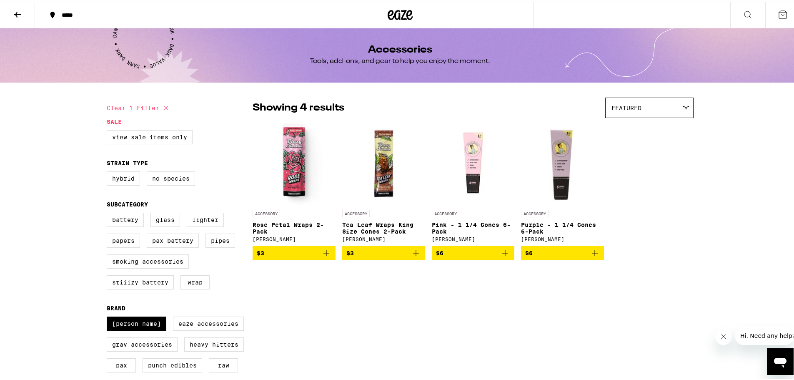
click at [10, 4] on button at bounding box center [17, 13] width 35 height 26
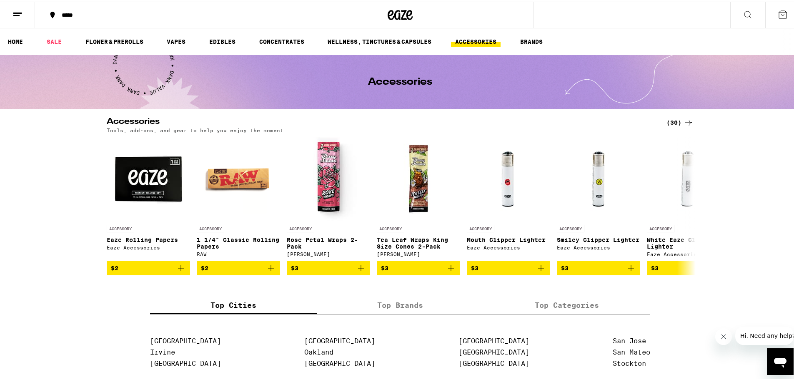
click at [671, 121] on div "(30)" at bounding box center [679, 121] width 27 height 10
